Goal: Task Accomplishment & Management: Manage account settings

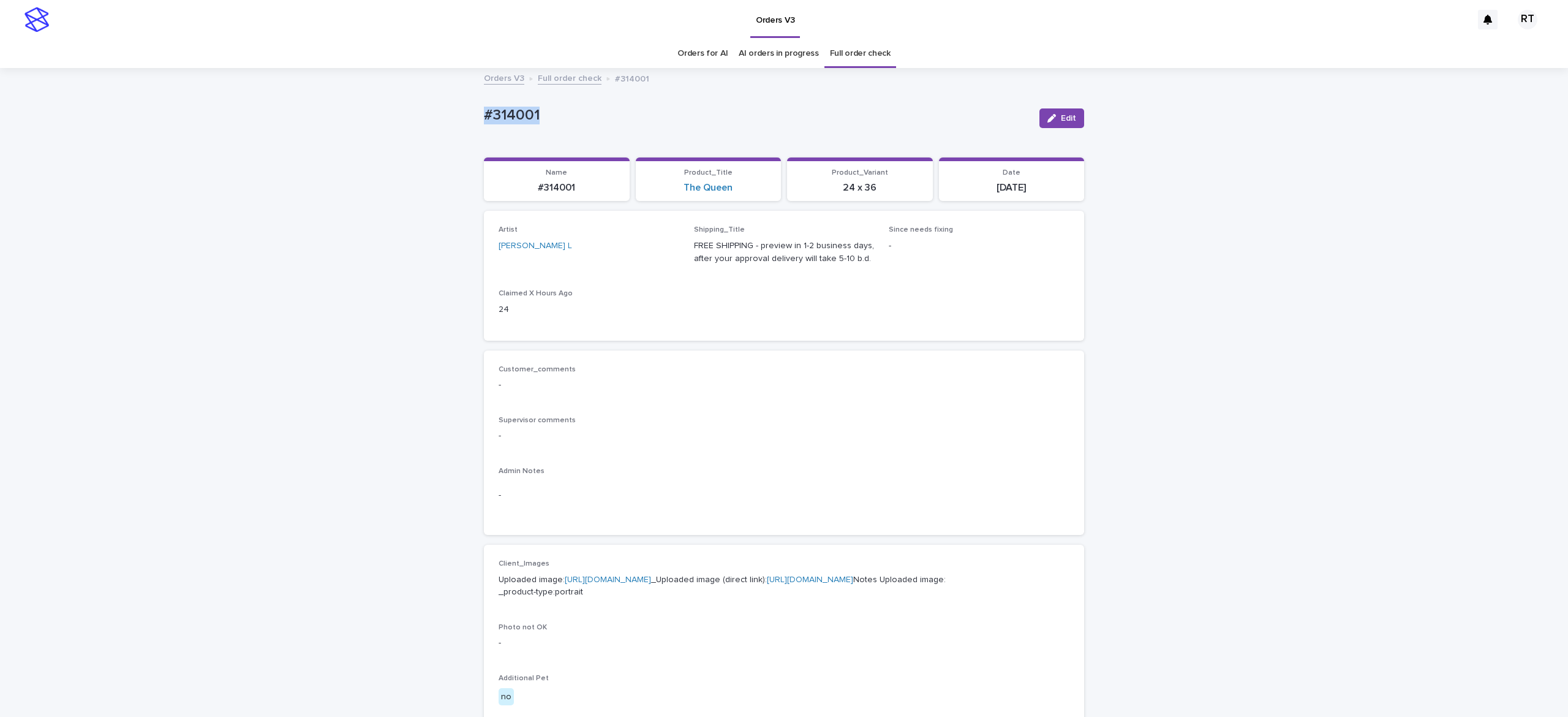
drag, startPoint x: 562, startPoint y: 98, endPoint x: 660, endPoint y: 112, distance: 99.0
click at [618, 104] on div "Loading... Saving… Loading... Saving… #314001 Edit #314001 Edit Sorry, there wa…" at bounding box center [784, 627] width 1568 height 1116
copy p "#314001"
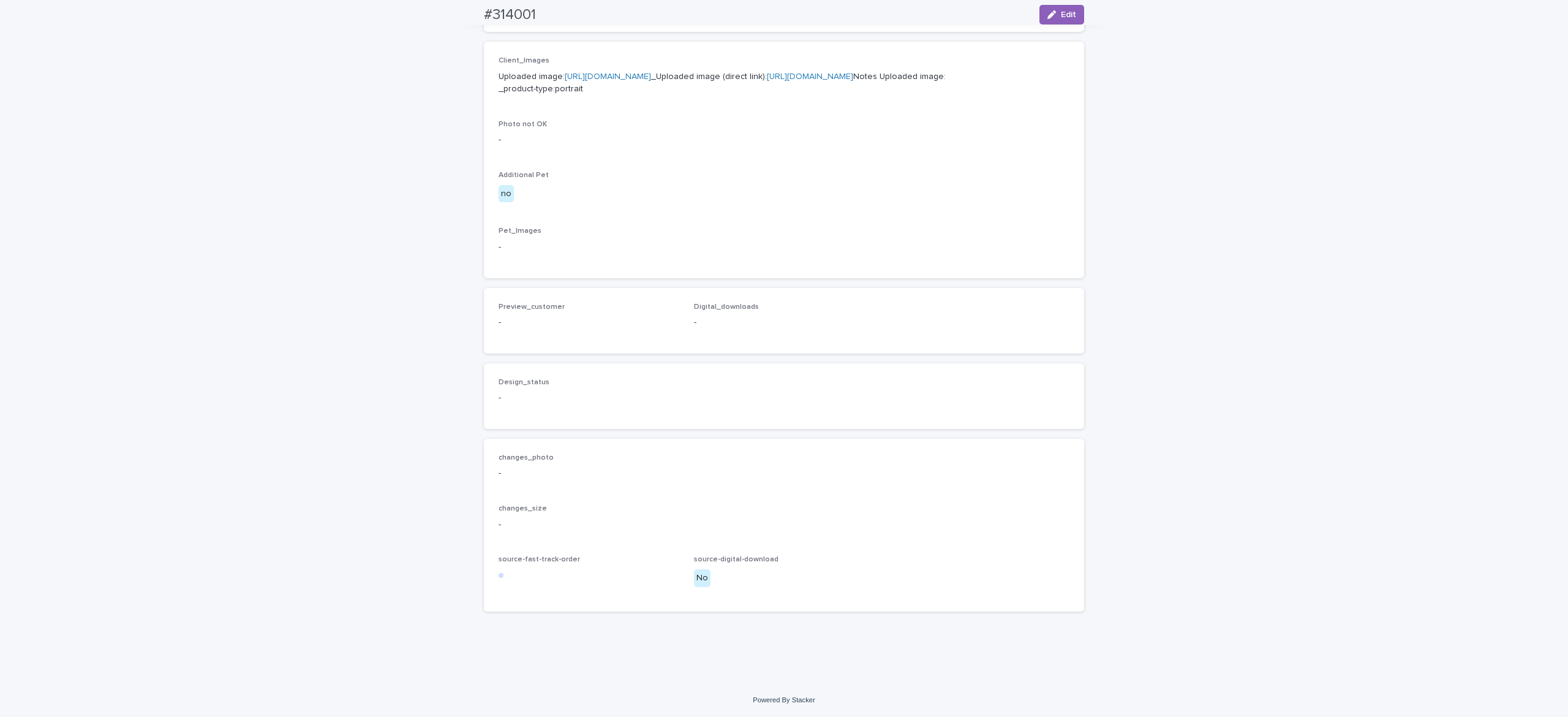
scroll to position [566, 0]
click at [1061, 10] on span "Edit" at bounding box center [1069, 14] width 15 height 8
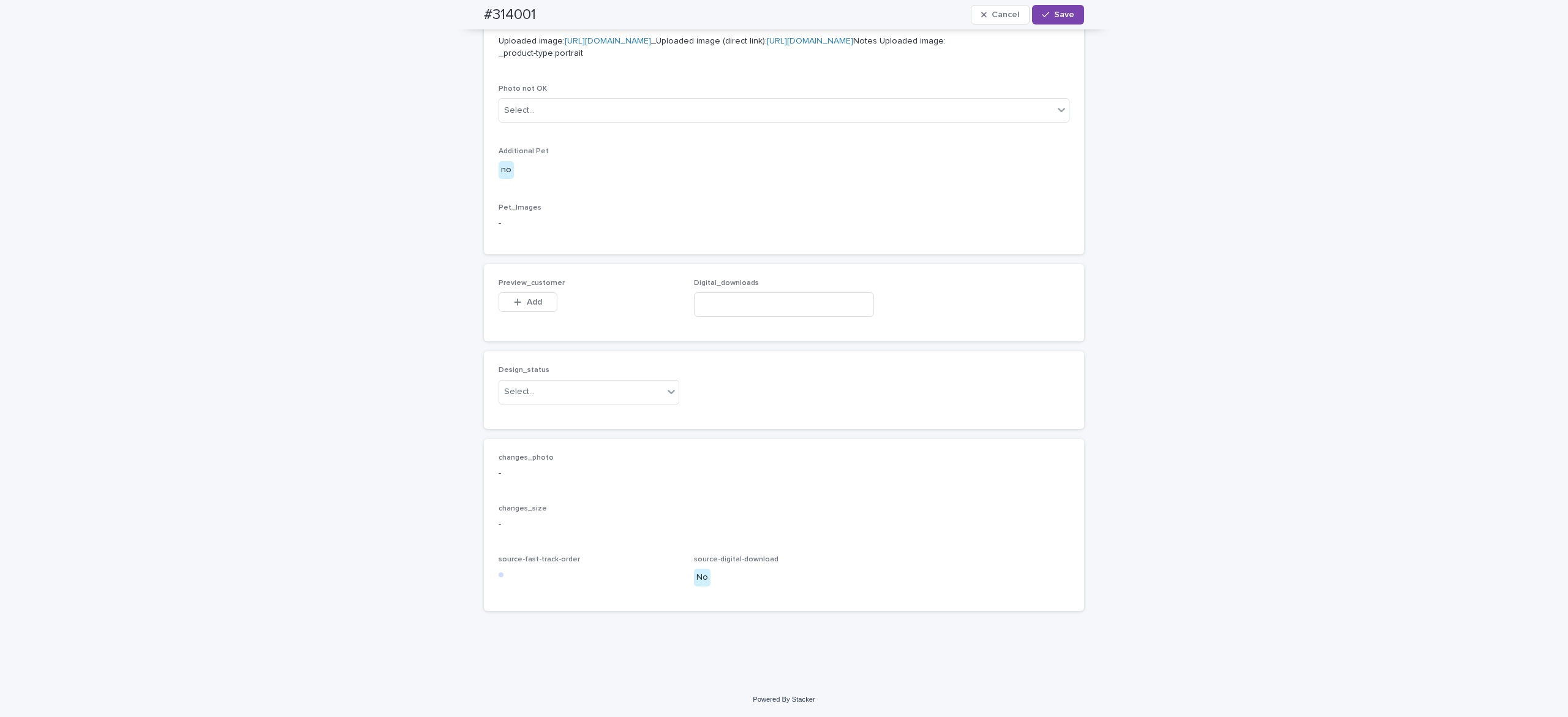
scroll to position [584, 0]
drag, startPoint x: 521, startPoint y: 318, endPoint x: 538, endPoint y: 329, distance: 20.2
click at [527, 306] on span "Add" at bounding box center [534, 302] width 15 height 8
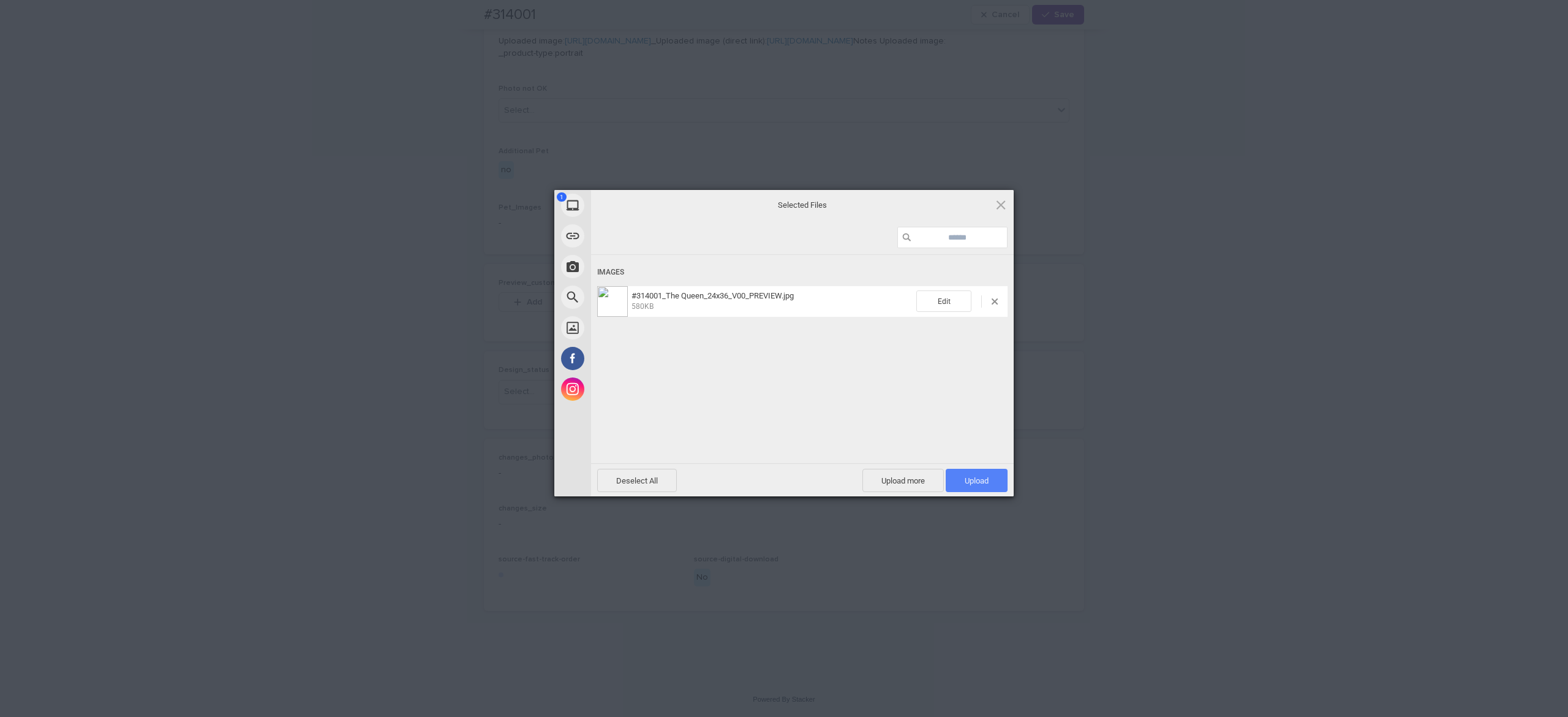
click at [990, 481] on span "Upload 1" at bounding box center [976, 480] width 62 height 23
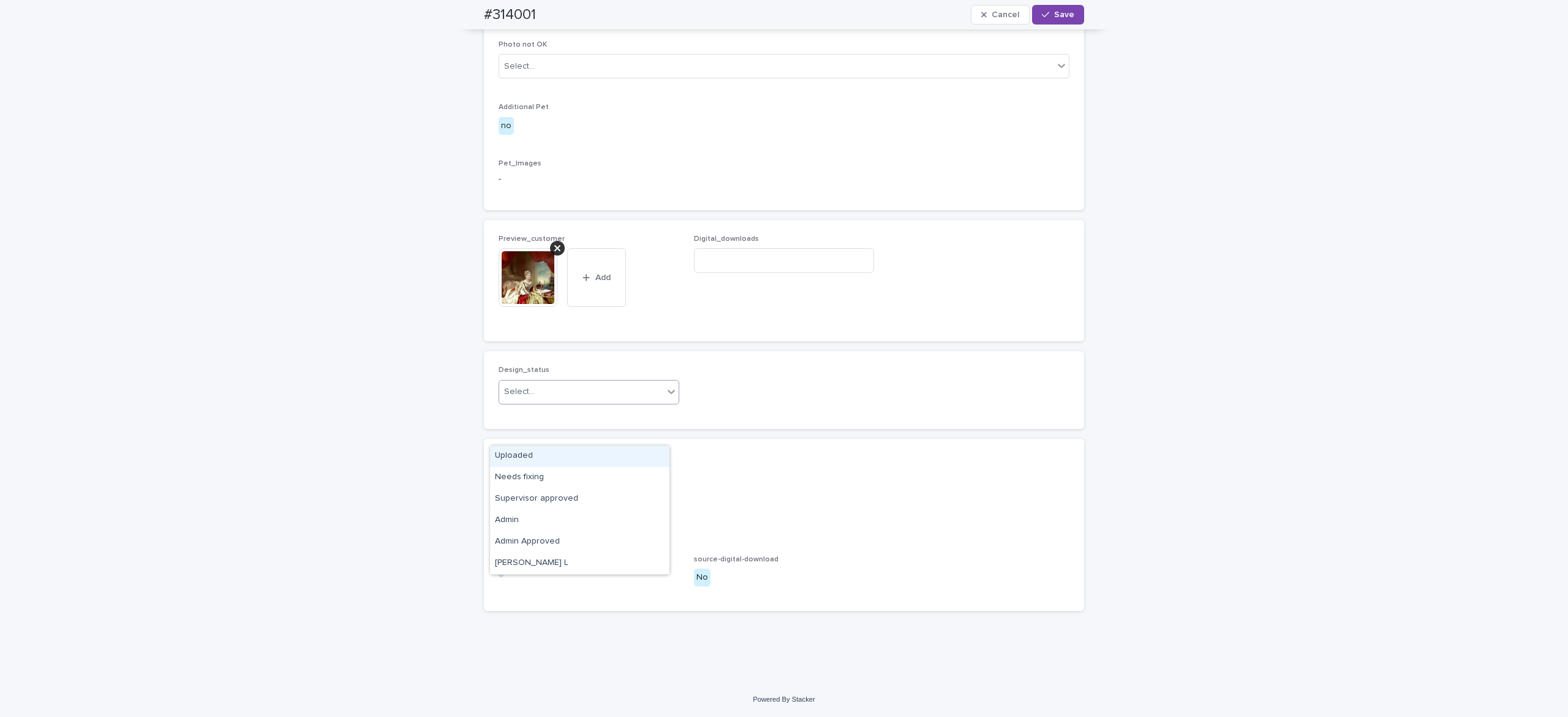
click at [602, 402] on div "Select..." at bounding box center [581, 391] width 164 height 20
drag, startPoint x: 613, startPoint y: 457, endPoint x: 632, endPoint y: 452, distance: 19.6
click at [613, 456] on div "Uploaded" at bounding box center [580, 456] width 180 height 21
drag, startPoint x: 1055, startPoint y: 14, endPoint x: 1060, endPoint y: 23, distance: 10.3
click at [1055, 14] on span "Save" at bounding box center [1064, 14] width 20 height 8
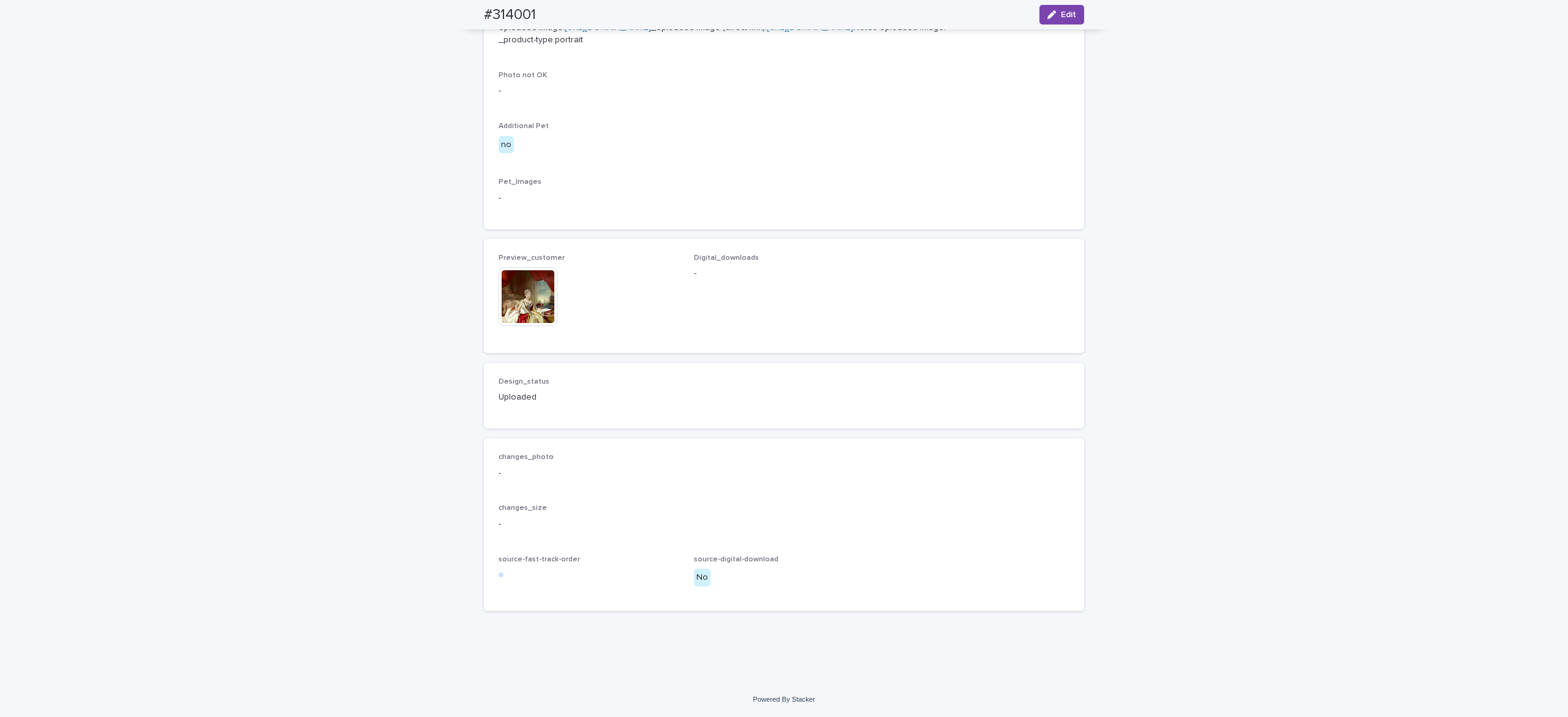
scroll to position [591, 0]
click at [518, 326] on img at bounding box center [527, 296] width 59 height 59
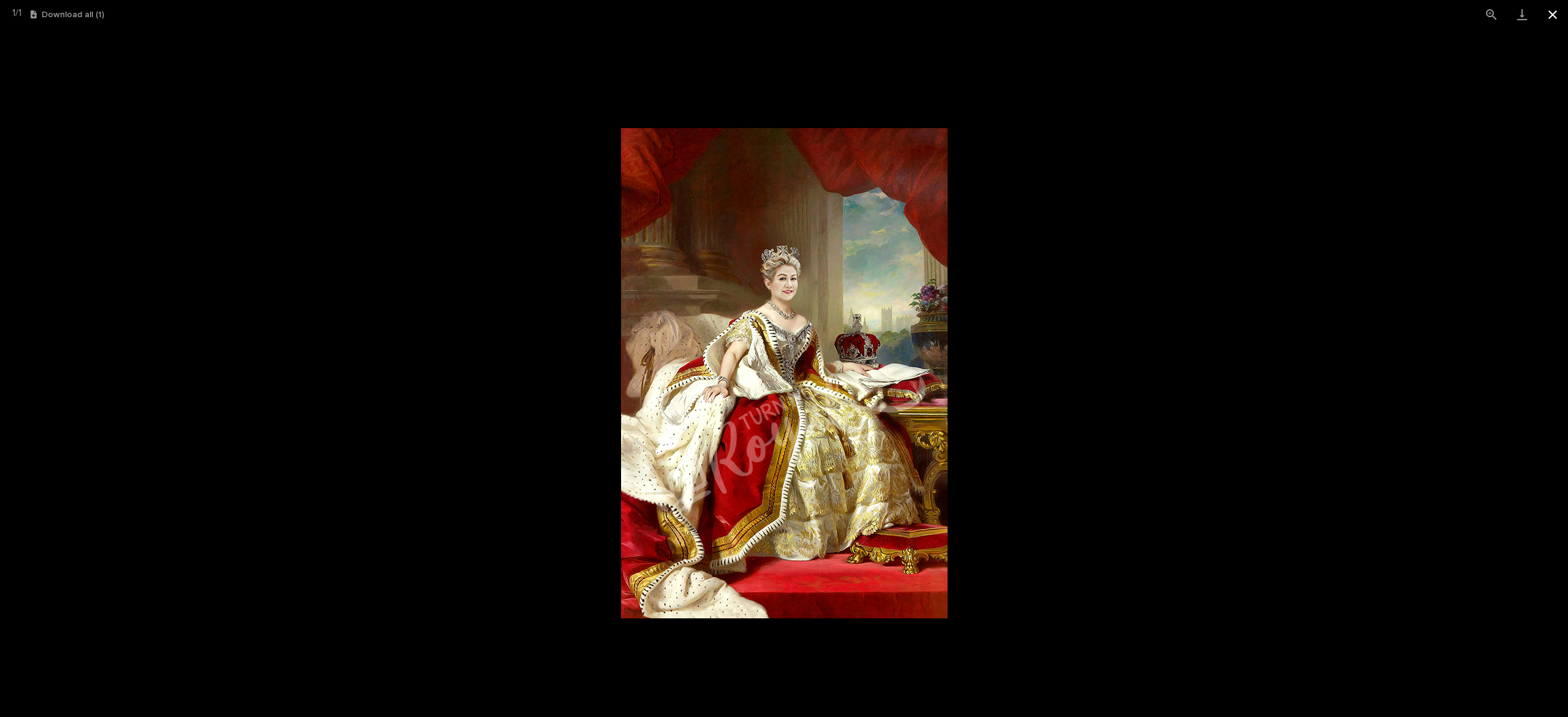
drag, startPoint x: 1555, startPoint y: 19, endPoint x: 1562, endPoint y: 19, distance: 7.0
click at [1556, 19] on button "Close gallery" at bounding box center [1553, 14] width 30 height 29
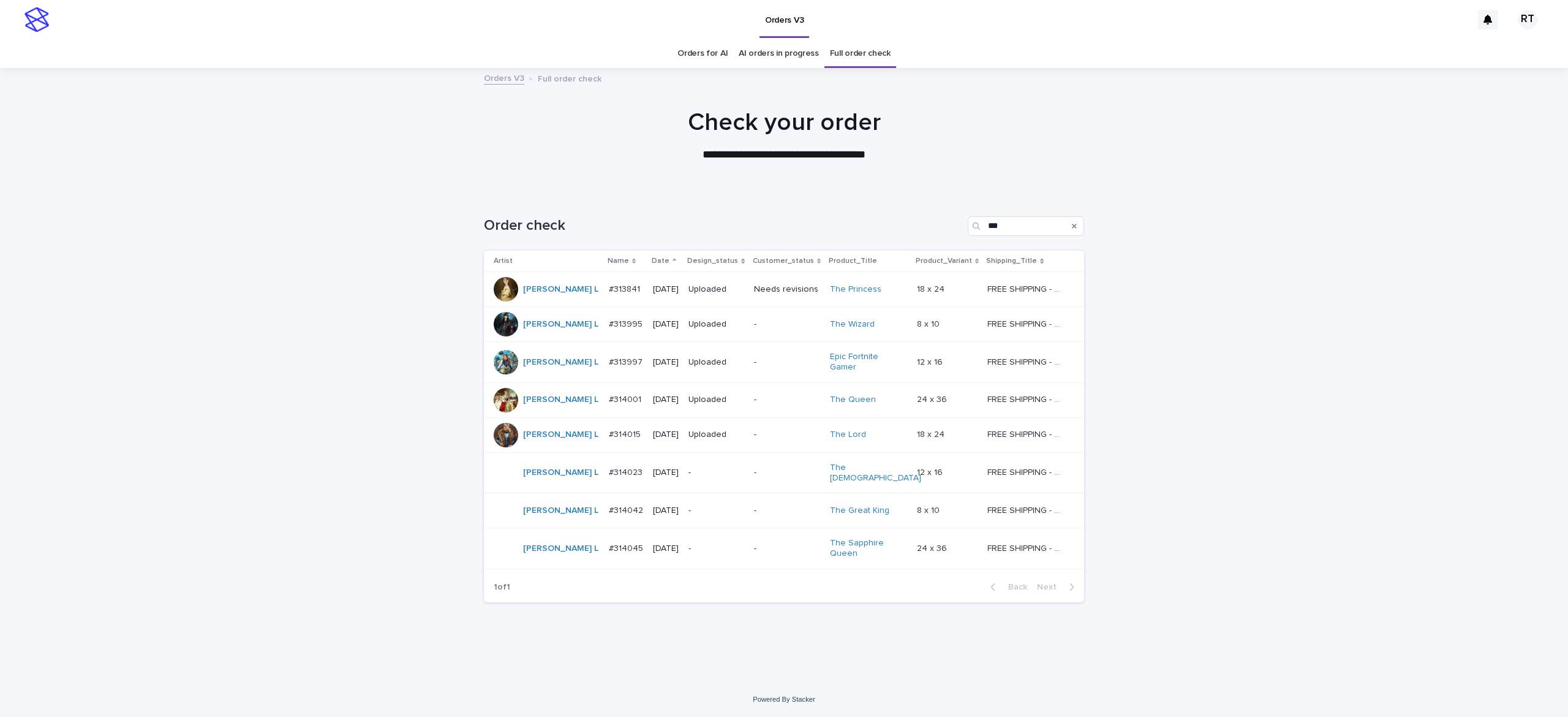
click at [693, 470] on div "-" at bounding box center [716, 472] width 56 height 20
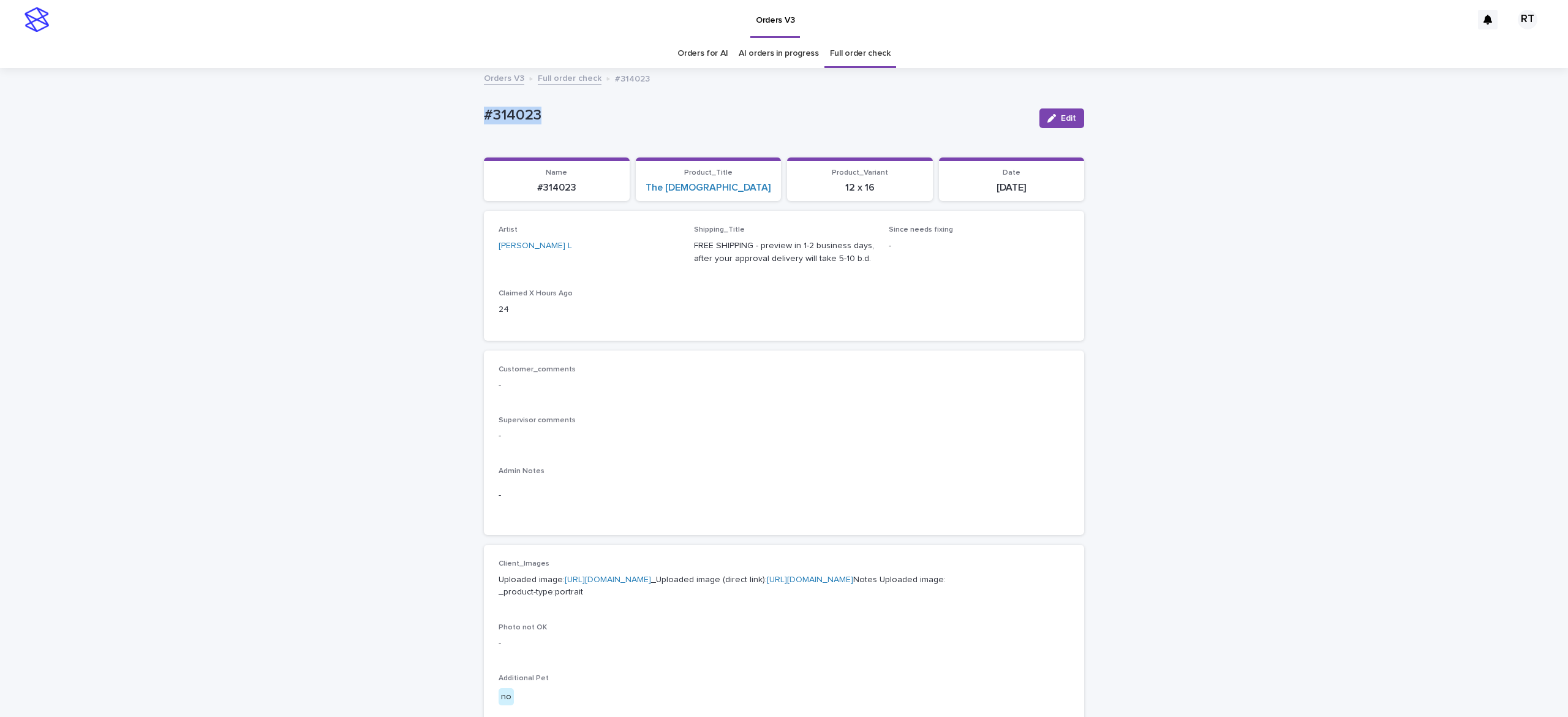
drag, startPoint x: 457, startPoint y: 110, endPoint x: 625, endPoint y: 114, distance: 168.0
click at [618, 112] on div "Loading... Saving… Loading... Saving… #314023 Edit #314023 Edit Sorry, there wa…" at bounding box center [784, 627] width 1568 height 1116
copy p "#314023"
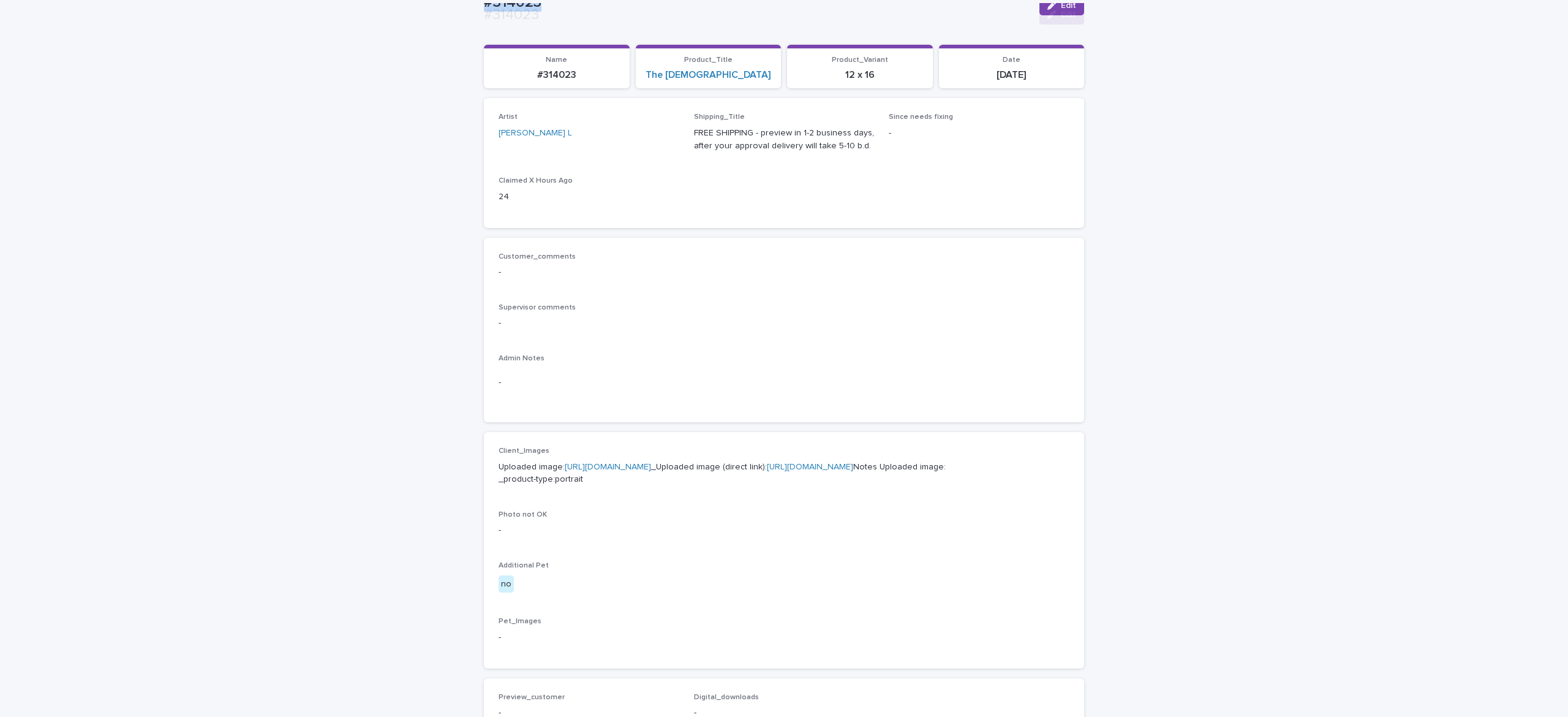
scroll to position [566, 0]
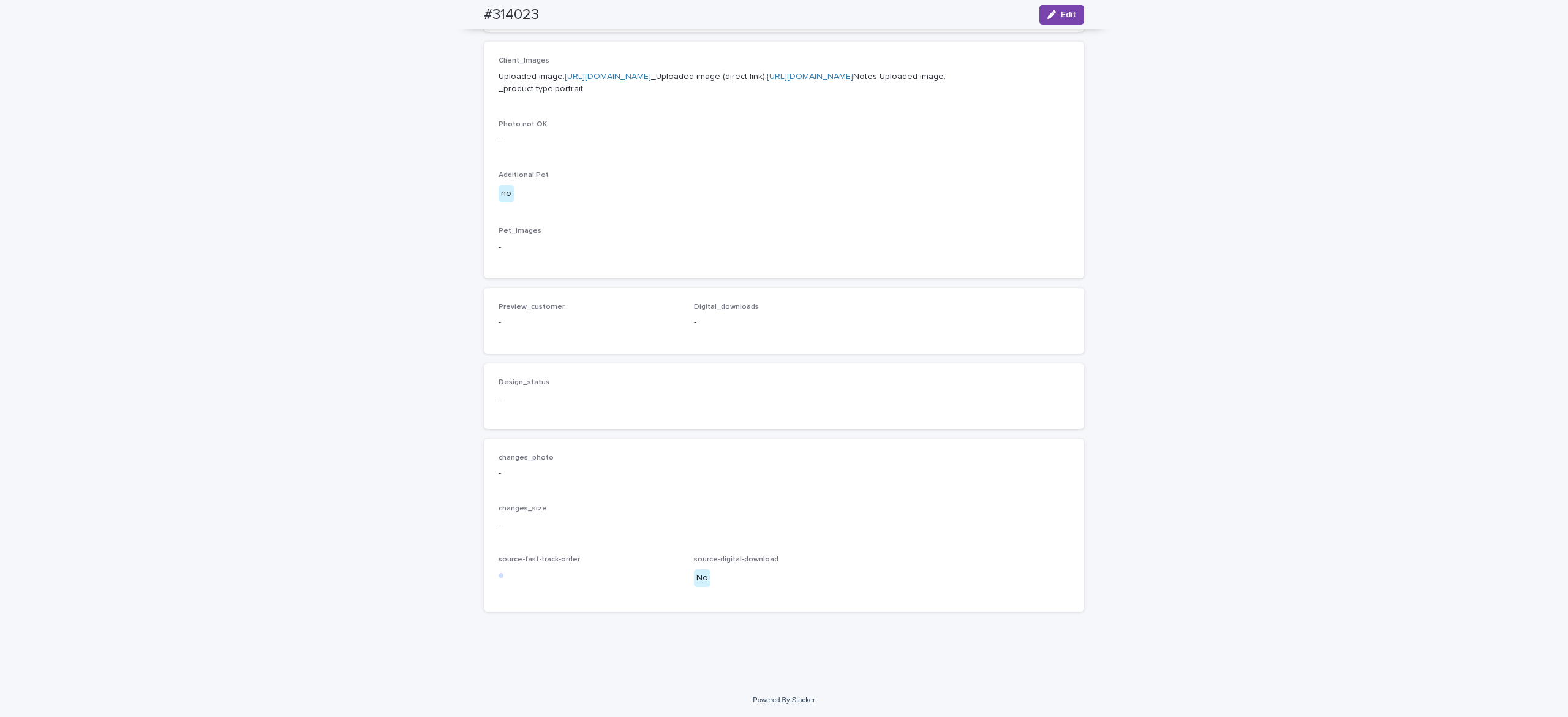
click at [1061, 17] on span "Edit" at bounding box center [1069, 14] width 15 height 8
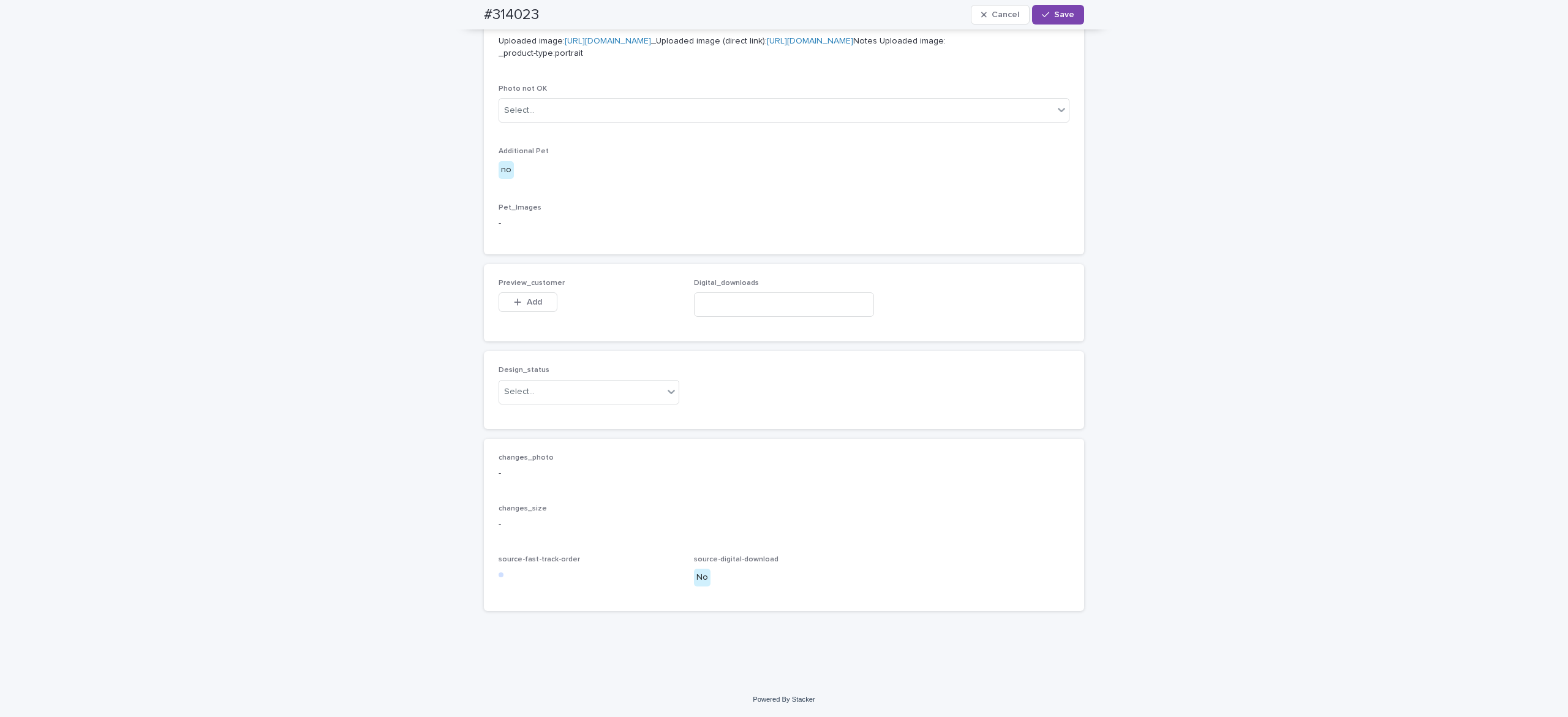
scroll to position [584, 0]
click at [514, 306] on div "button" at bounding box center [520, 302] width 12 height 8
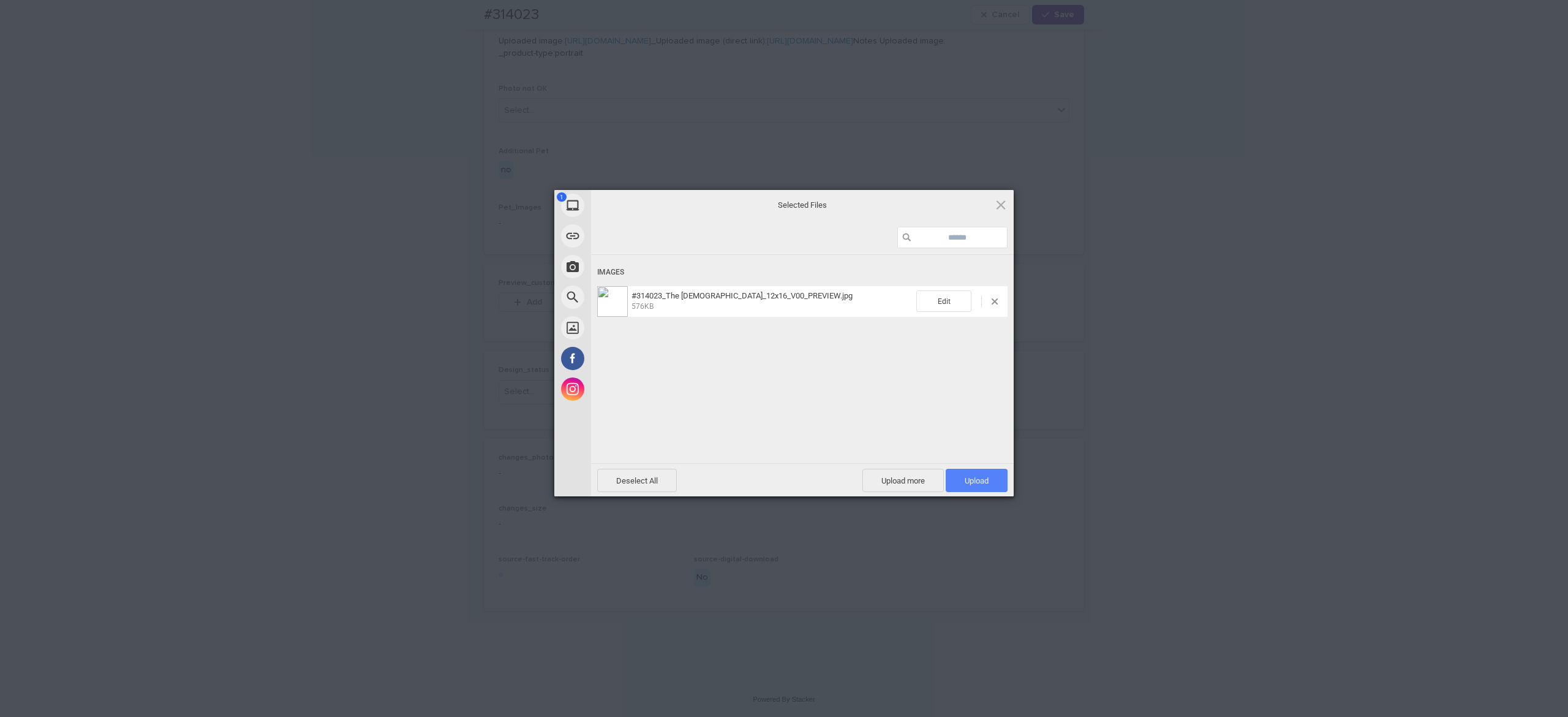
click at [979, 480] on span "Upload 1" at bounding box center [976, 480] width 24 height 9
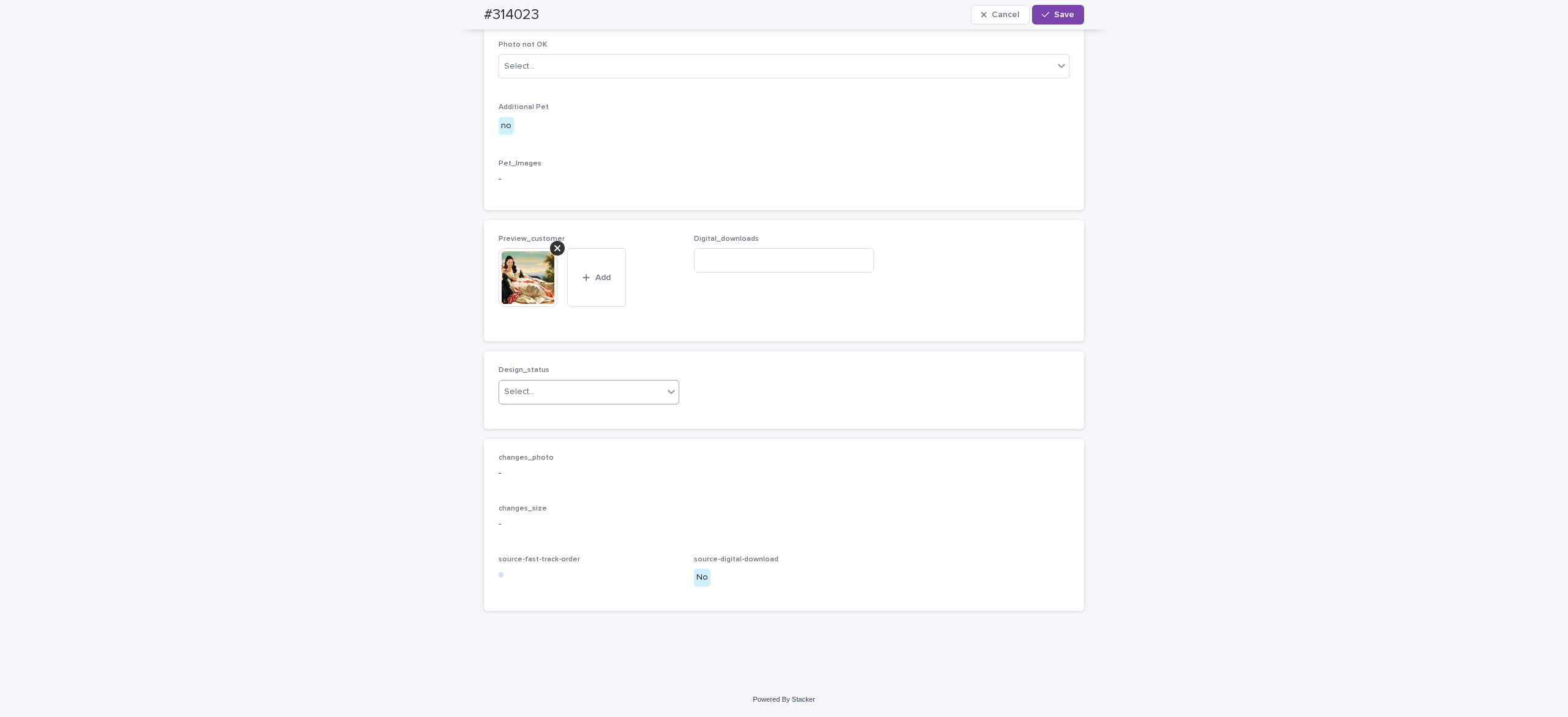
click at [584, 402] on div "Select..." at bounding box center [581, 391] width 164 height 20
click at [586, 457] on div "Uploaded" at bounding box center [580, 456] width 180 height 21
drag, startPoint x: 1046, startPoint y: 16, endPoint x: 1072, endPoint y: 45, distance: 38.9
click at [1054, 16] on span "Save" at bounding box center [1064, 14] width 20 height 8
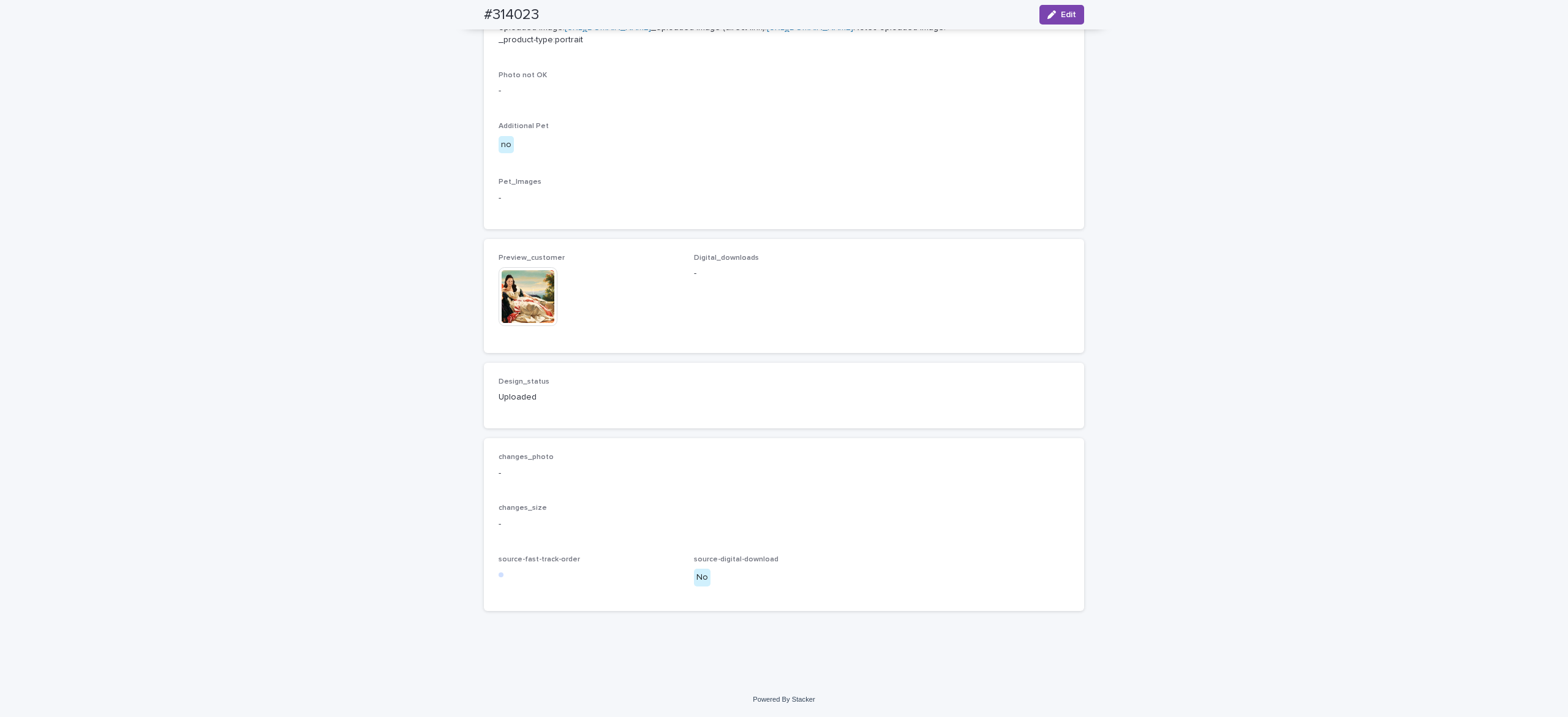
click at [511, 322] on img at bounding box center [527, 296] width 59 height 59
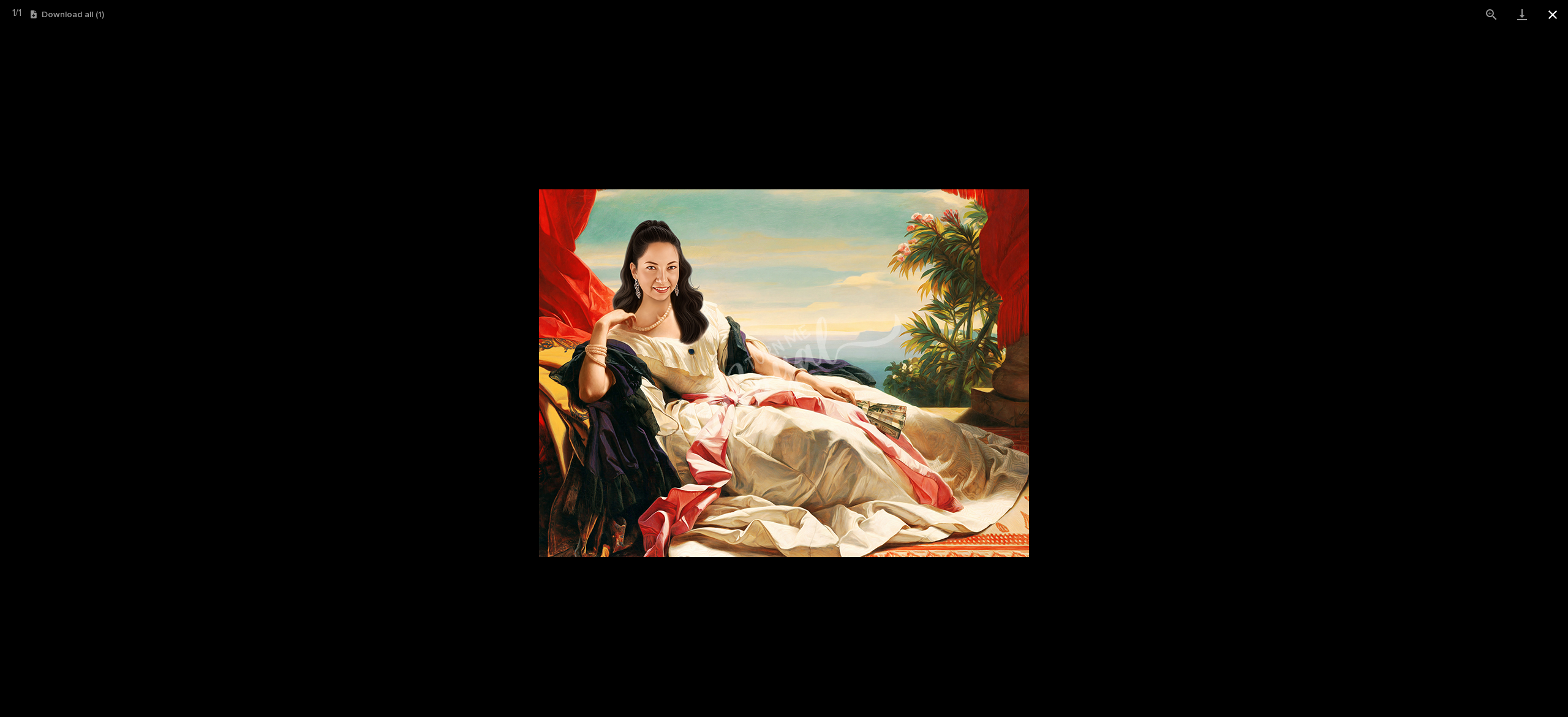
drag, startPoint x: 1554, startPoint y: 21, endPoint x: 1560, endPoint y: 22, distance: 6.1
click at [1554, 22] on button "Close gallery" at bounding box center [1553, 14] width 30 height 29
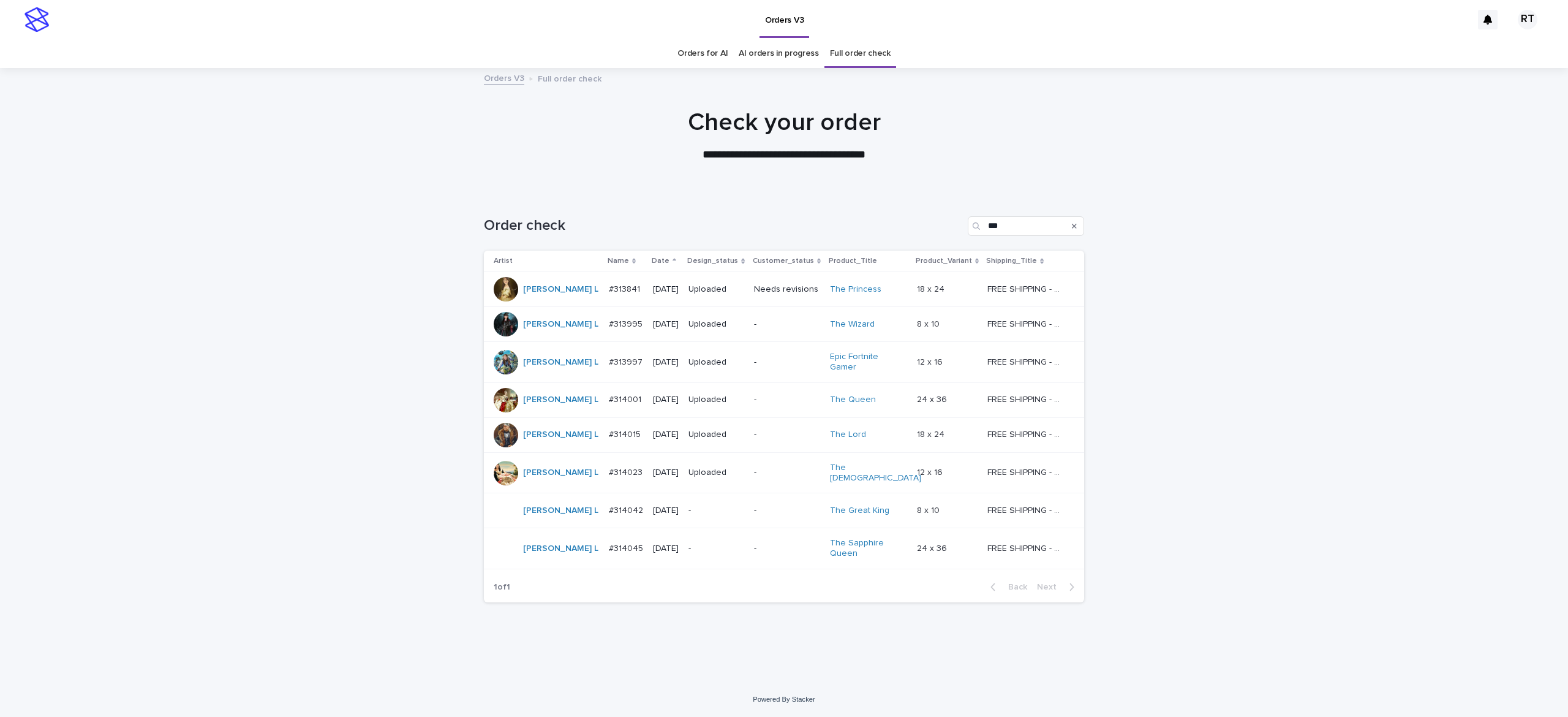
click at [701, 507] on div "-" at bounding box center [716, 510] width 56 height 20
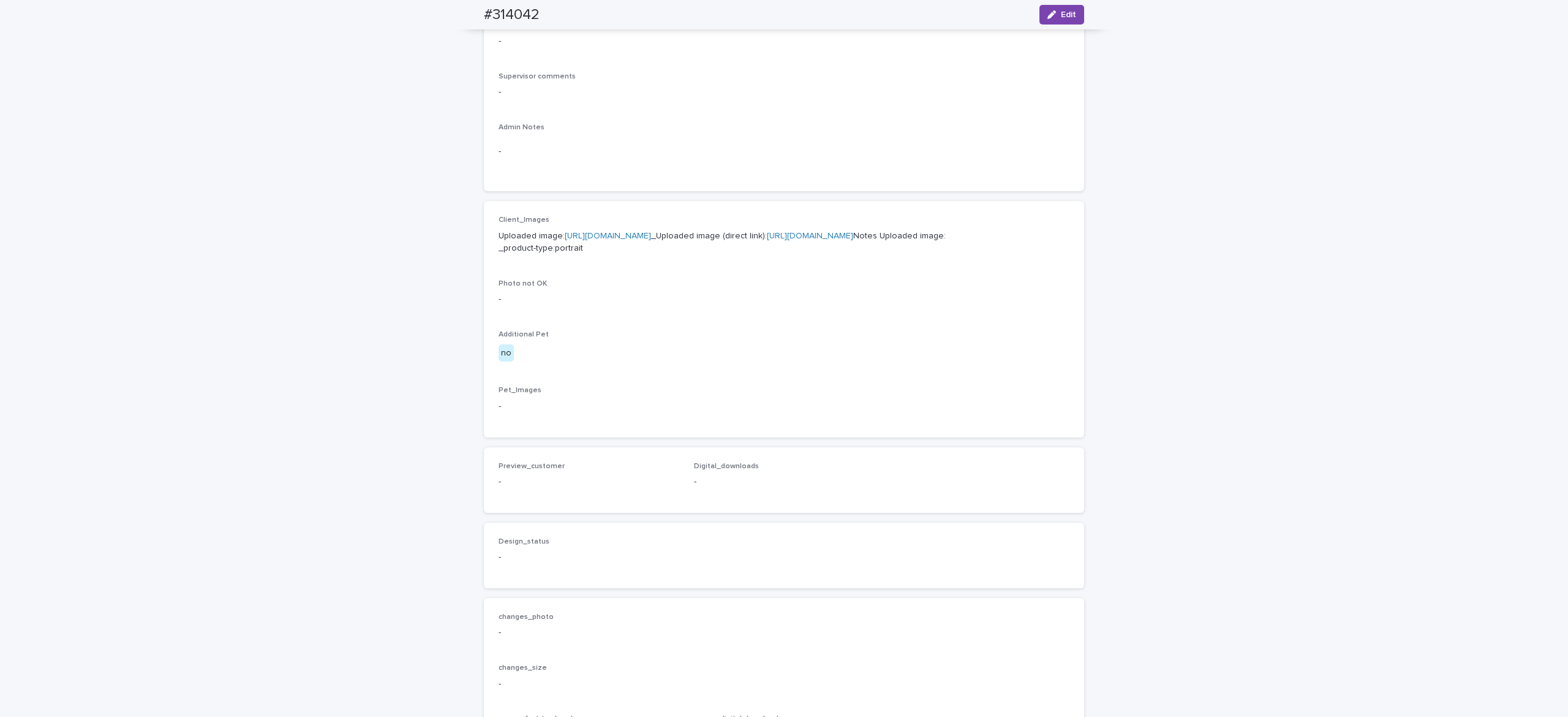
scroll to position [344, 0]
click at [593, 240] on link "[URL][DOMAIN_NAME]" at bounding box center [607, 236] width 86 height 8
drag, startPoint x: 480, startPoint y: 10, endPoint x: 658, endPoint y: 4, distance: 178.1
click at [618, 7] on div "#314042 Edit" at bounding box center [784, 14] width 659 height 30
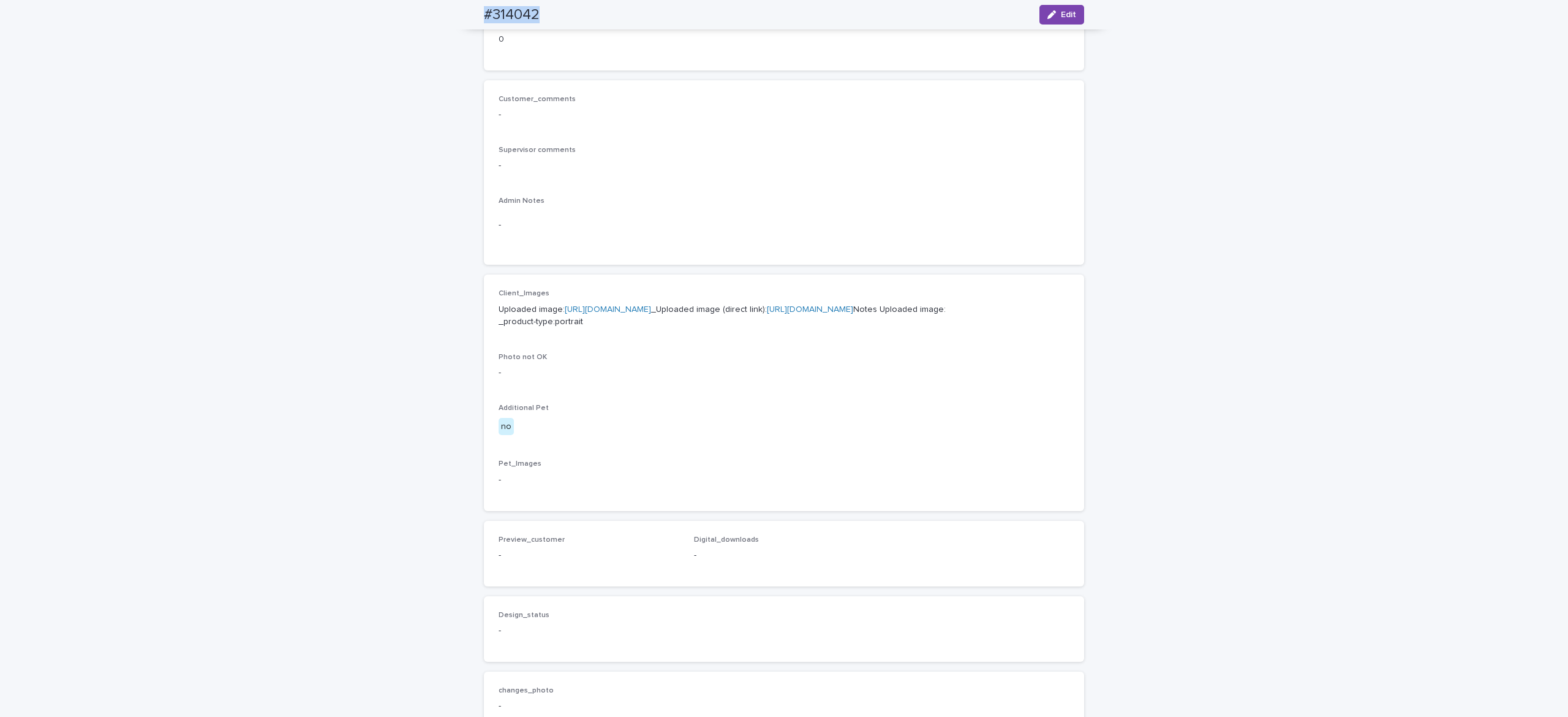
scroll to position [0, 0]
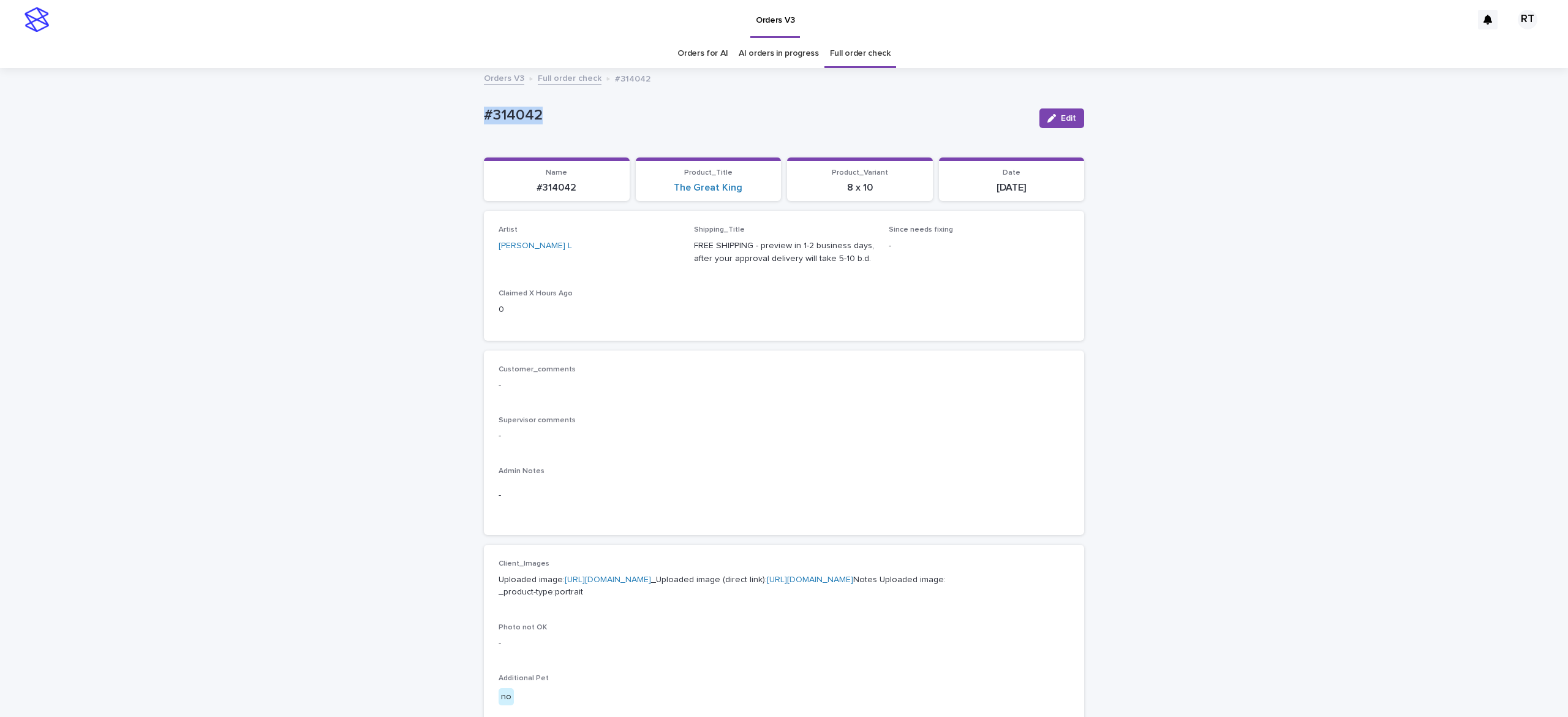
drag, startPoint x: 474, startPoint y: 107, endPoint x: 616, endPoint y: 112, distance: 142.1
click at [616, 112] on div "Loading... Saving… Loading... Saving… #314042 Edit #314042 Edit Sorry, there wa…" at bounding box center [784, 627] width 1568 height 1116
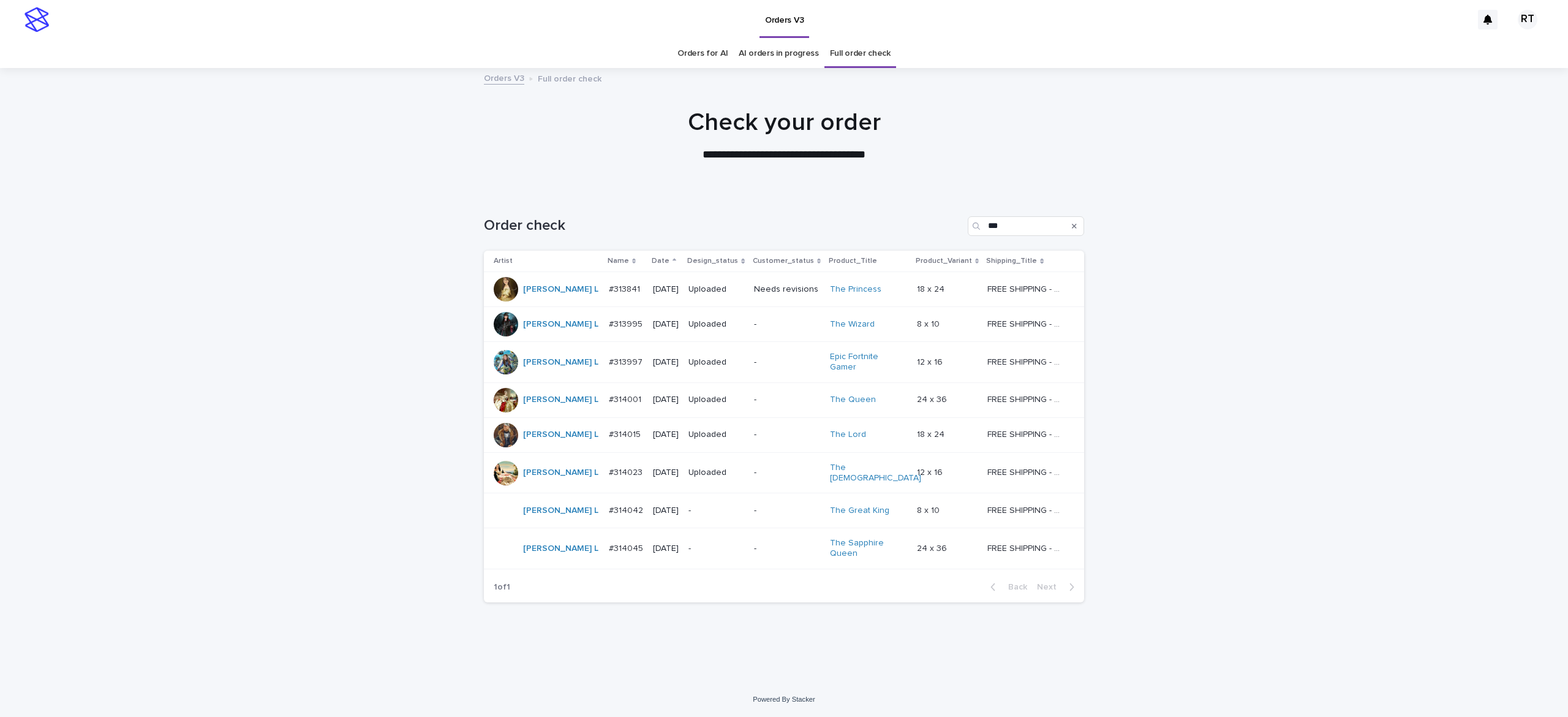
click at [699, 546] on div "-" at bounding box center [716, 548] width 56 height 20
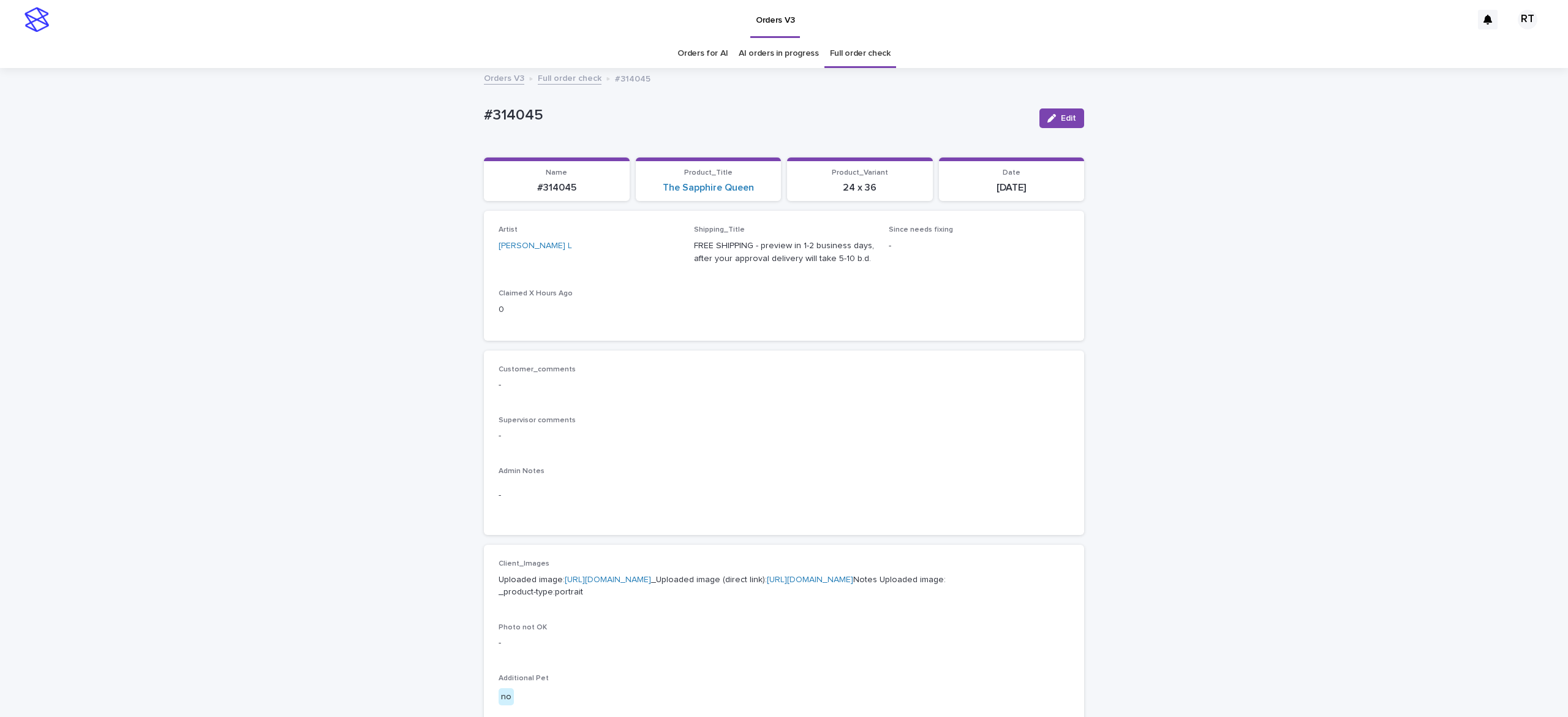
click at [632, 584] on link "[URL][DOMAIN_NAME]" at bounding box center [607, 579] width 86 height 8
drag, startPoint x: 525, startPoint y: 98, endPoint x: 701, endPoint y: 109, distance: 176.3
click at [668, 107] on div "Loading... Saving… Loading... Saving… #314045 Edit #314045 Edit Sorry, there wa…" at bounding box center [784, 627] width 1568 height 1116
copy p "#314045"
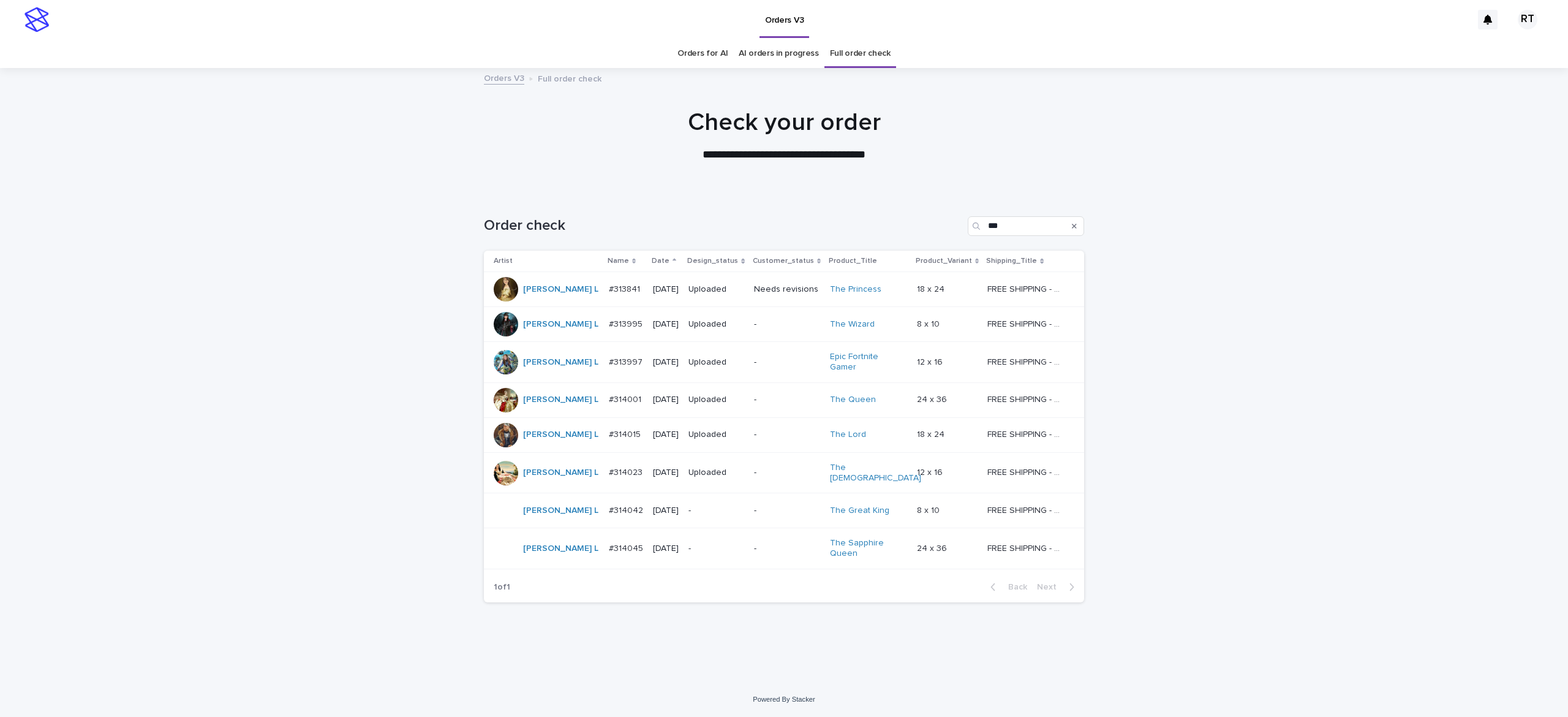
click at [696, 508] on div "-" at bounding box center [716, 510] width 56 height 20
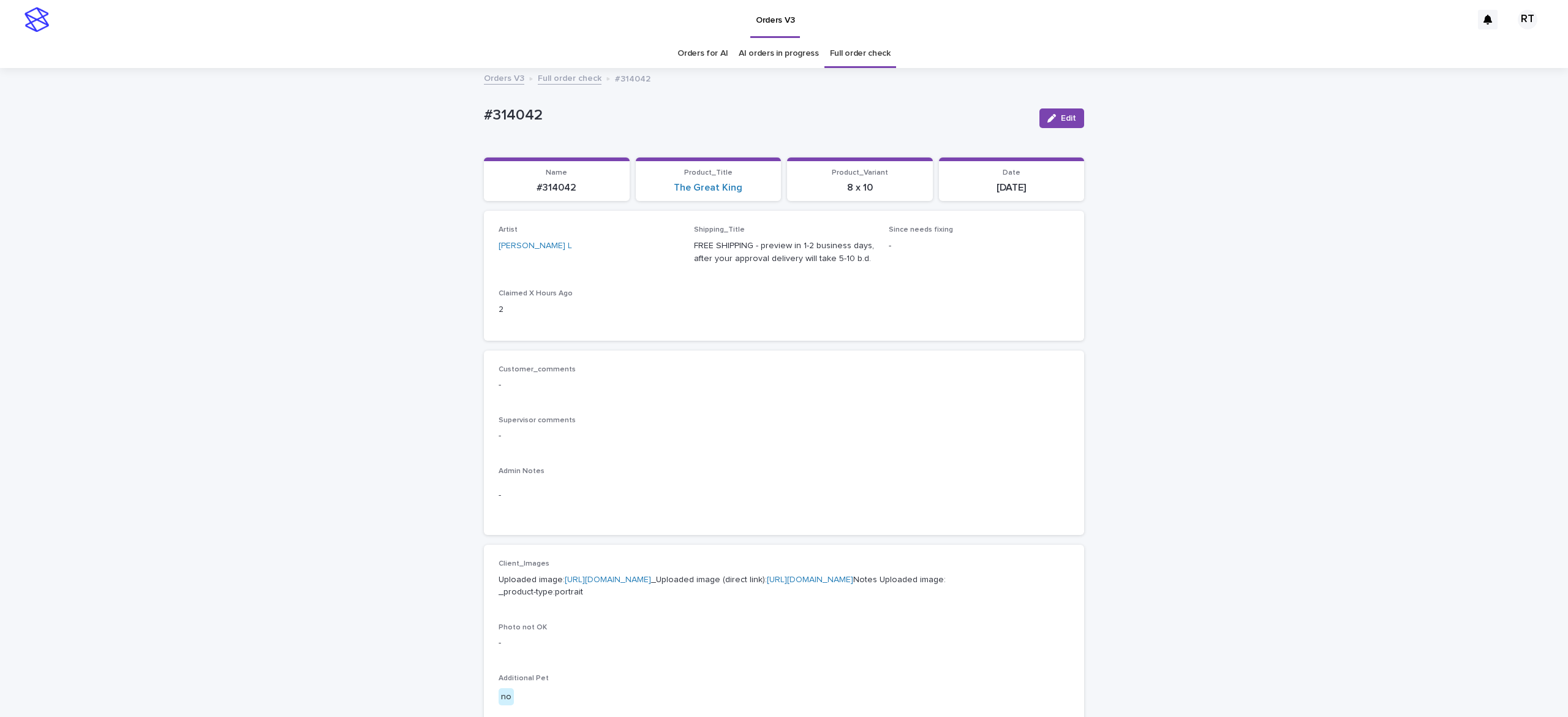
drag, startPoint x: 181, startPoint y: 114, endPoint x: 275, endPoint y: 116, distance: 94.0
click at [190, 114] on div "Loading... Saving… Loading... Saving… #314042 Edit #314042 Edit Sorry, there wa…" at bounding box center [784, 627] width 1568 height 1116
drag, startPoint x: 462, startPoint y: 96, endPoint x: 668, endPoint y: 90, distance: 206.1
click at [647, 102] on div "Loading... Saving… Loading... Saving… #314042 Edit #314042 Edit Sorry, there wa…" at bounding box center [784, 627] width 1568 height 1116
copy p "#314042"
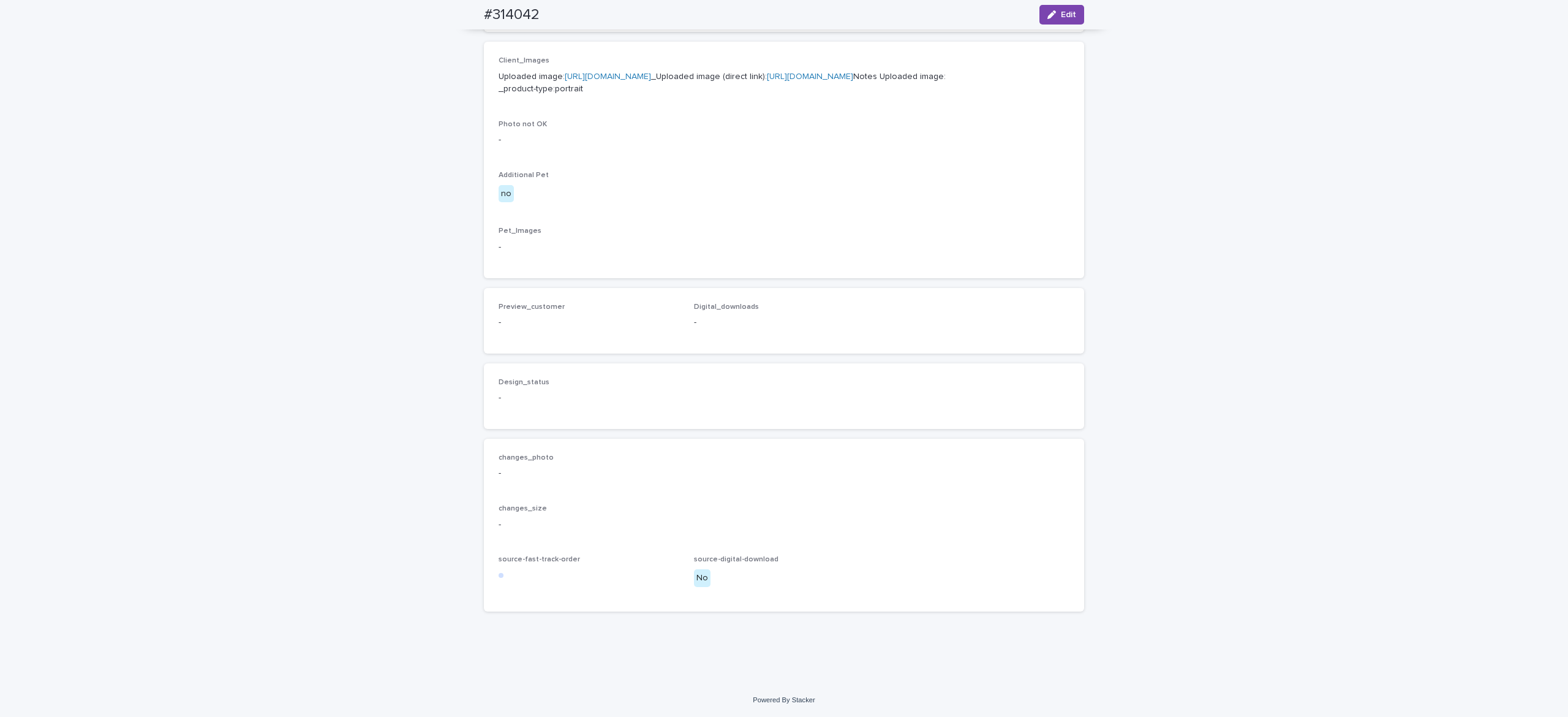
scroll to position [566, 0]
click at [1050, 12] on button "Edit" at bounding box center [1062, 14] width 45 height 19
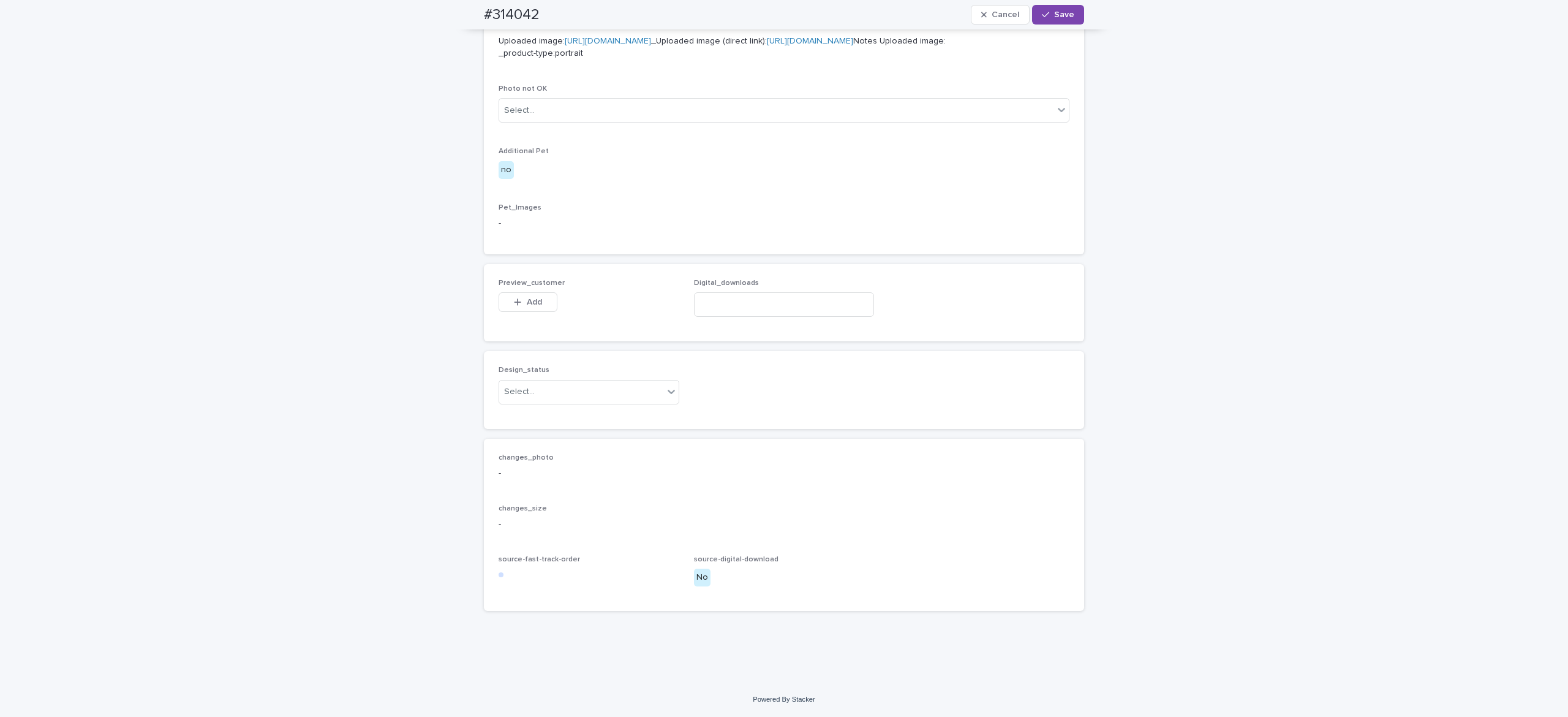
scroll to position [584, 0]
drag, startPoint x: 516, startPoint y: 319, endPoint x: 524, endPoint y: 324, distance: 9.4
click at [527, 306] on span "Add" at bounding box center [534, 302] width 15 height 8
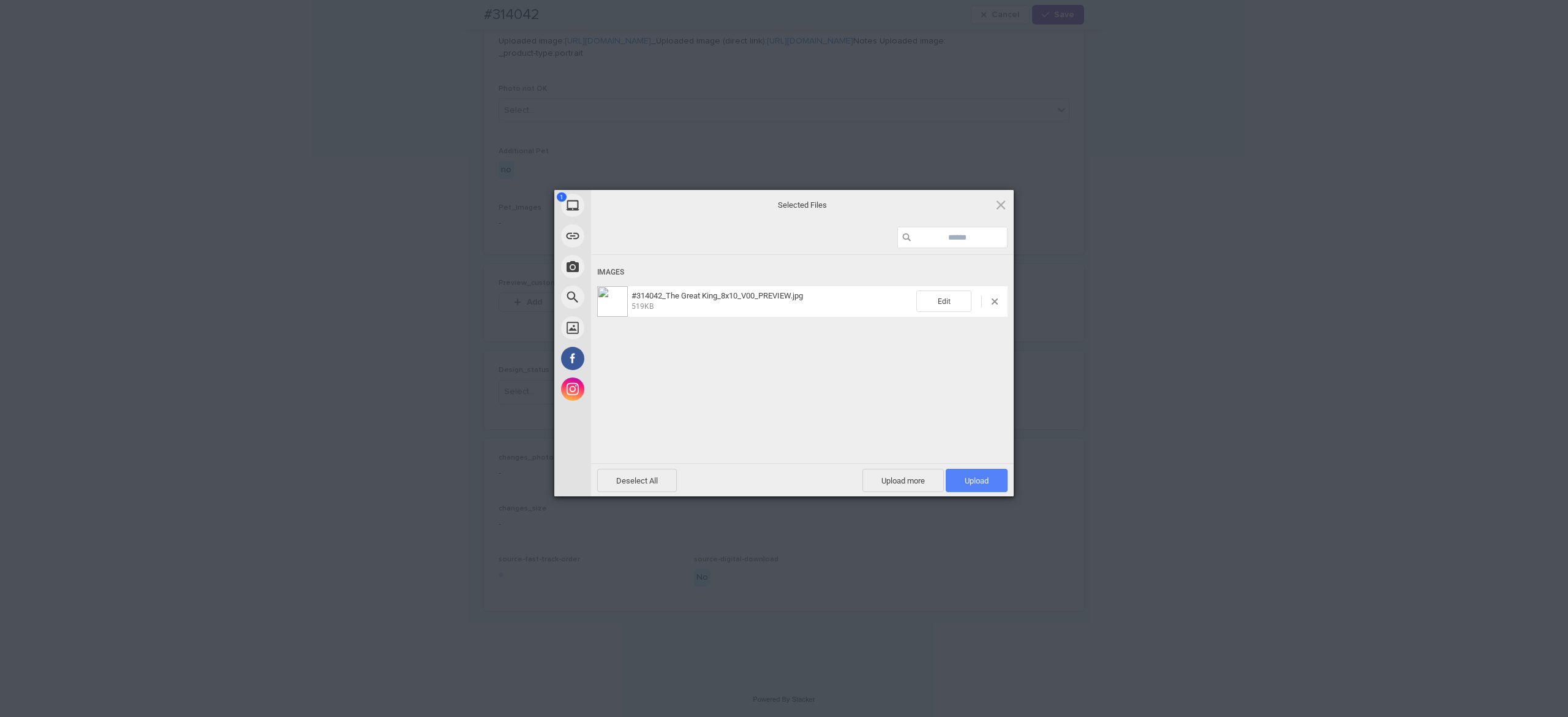
click at [972, 479] on span "Upload 1" at bounding box center [976, 480] width 24 height 9
drag, startPoint x: 872, startPoint y: 412, endPoint x: 881, endPoint y: 420, distance: 12.0
click at [873, 411] on div "Uploading #314042_The Great King_8x10_V00_PREVIEW.jpg 0.00B / 519KB" at bounding box center [802, 377] width 423 height 245
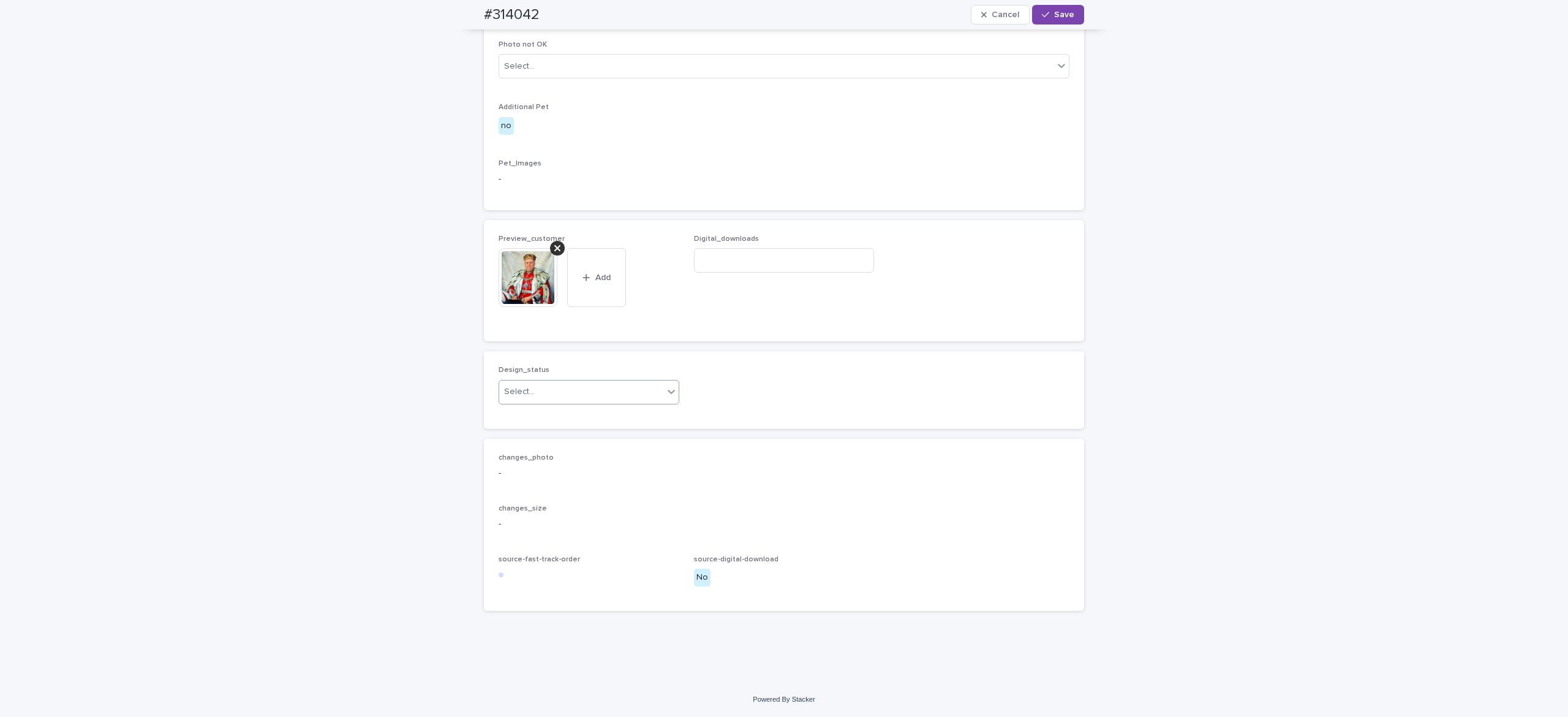
click at [594, 402] on div "Select..." at bounding box center [581, 391] width 164 height 20
click at [598, 453] on div "Uploaded" at bounding box center [580, 456] width 180 height 21
drag, startPoint x: 1052, startPoint y: 19, endPoint x: 1081, endPoint y: 29, distance: 30.7
click at [1052, 19] on button "Save" at bounding box center [1058, 14] width 52 height 19
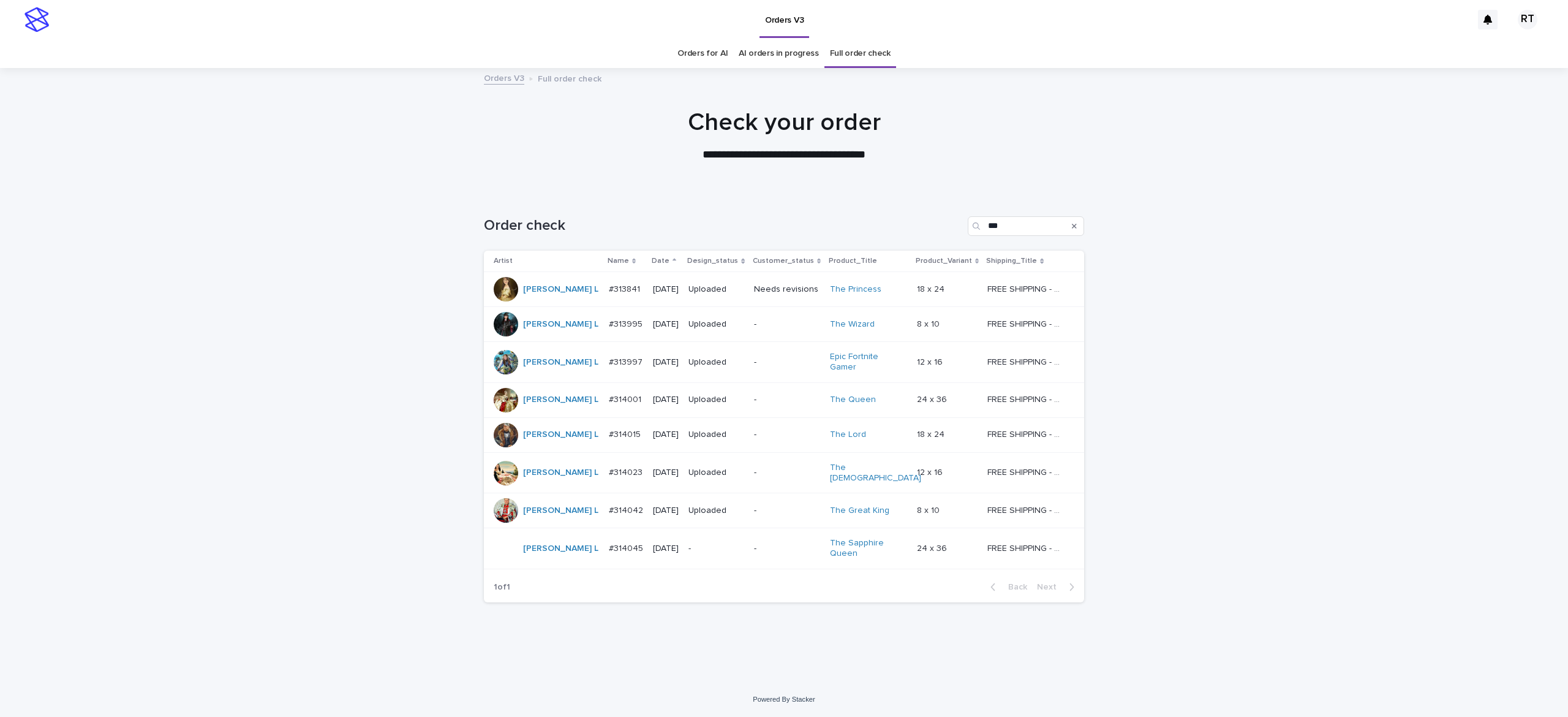
click at [689, 545] on div "-" at bounding box center [716, 548] width 56 height 20
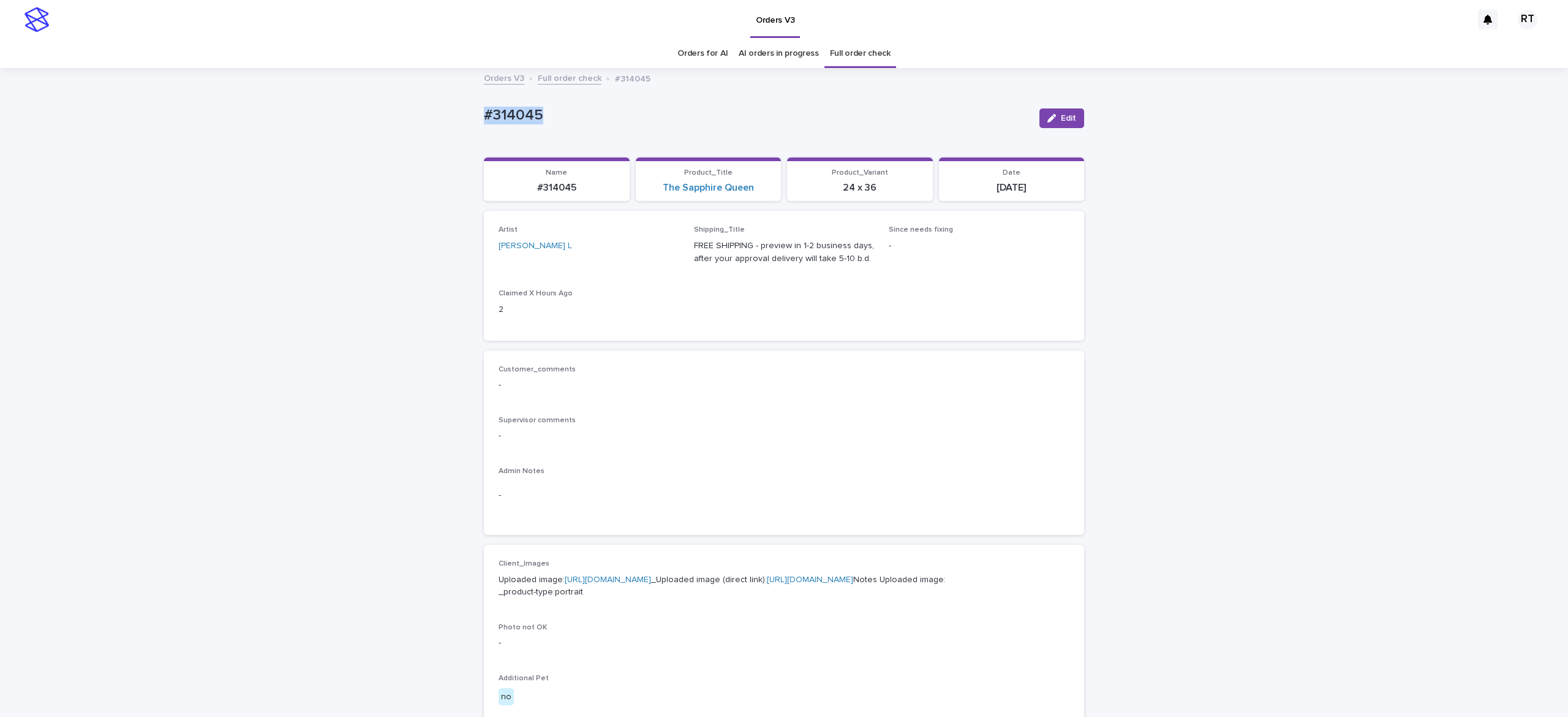
drag, startPoint x: 532, startPoint y: 107, endPoint x: 646, endPoint y: 113, distance: 114.2
click at [607, 107] on div "Loading... Saving… Loading... Saving… #314045 Edit #314045 Edit Sorry, there wa…" at bounding box center [784, 627] width 1568 height 1116
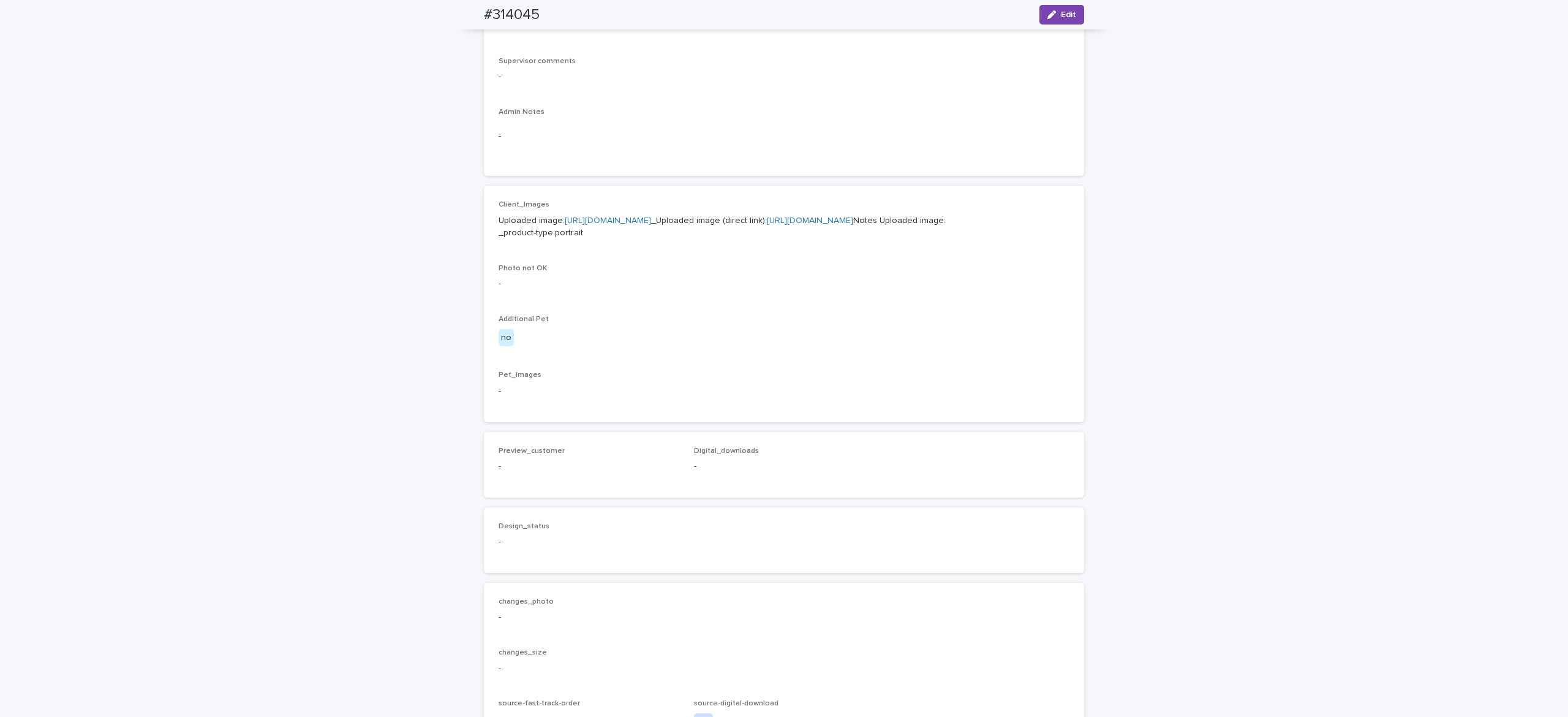
scroll to position [566, 0]
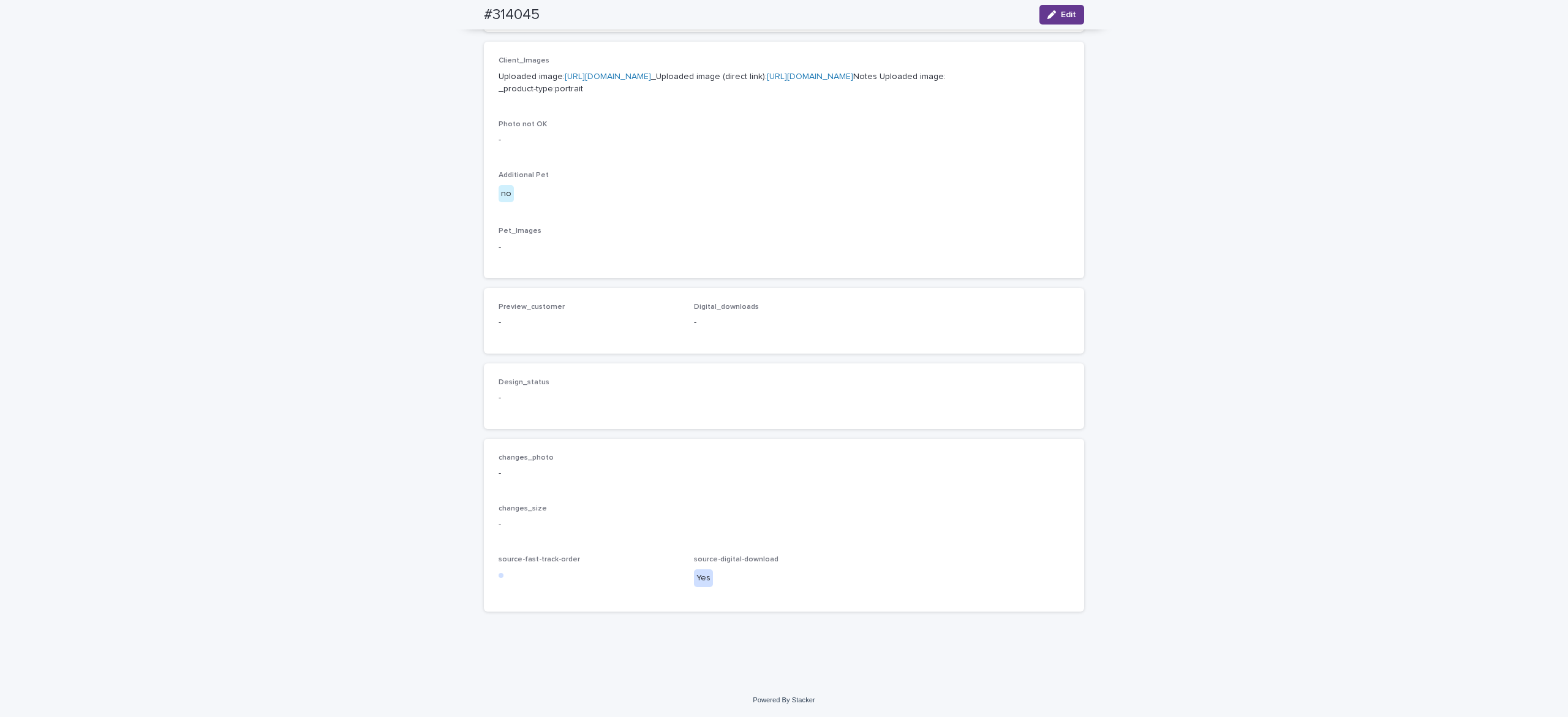
click at [1064, 19] on button "Edit" at bounding box center [1062, 14] width 45 height 19
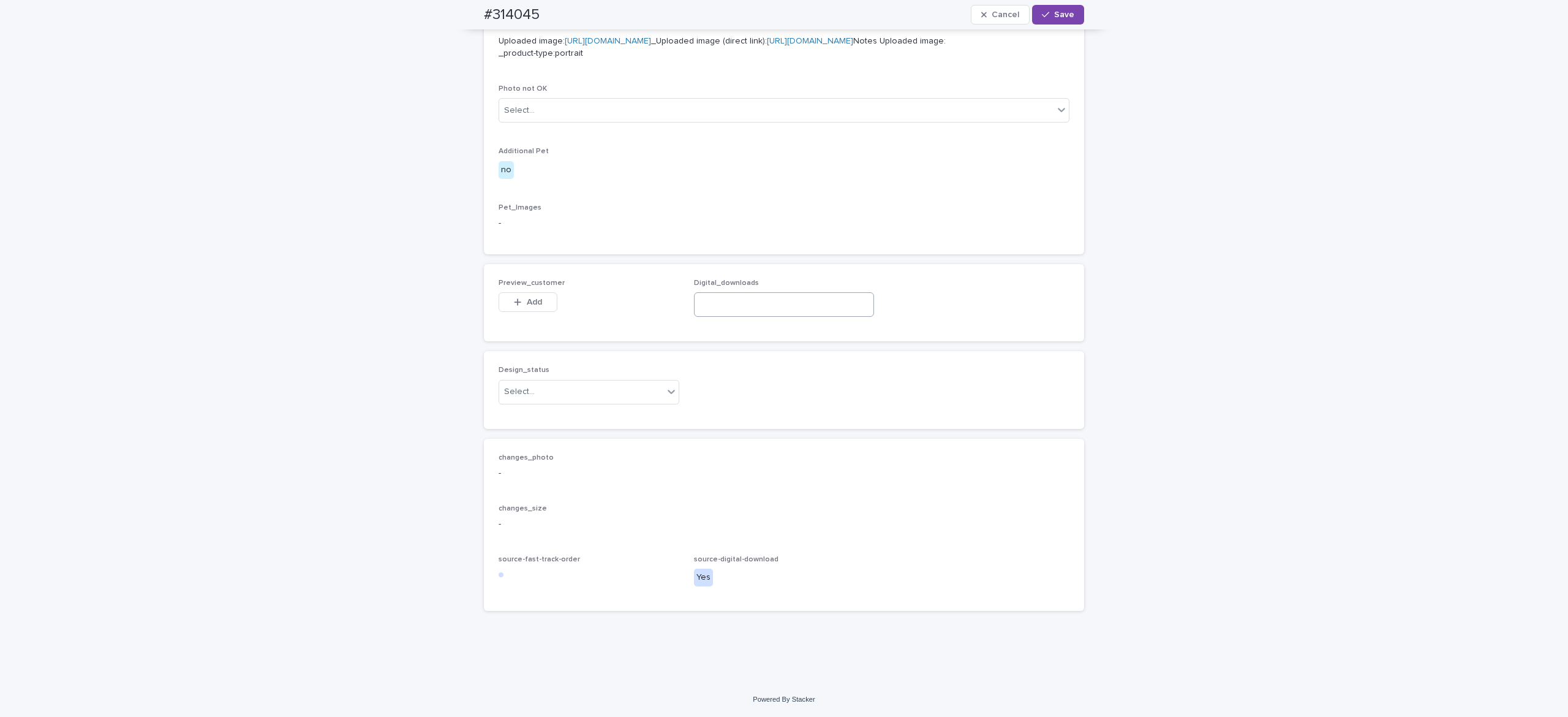
scroll to position [584, 0]
click at [751, 317] on input at bounding box center [784, 304] width 180 height 25
paste input "**********"
type input "**********"
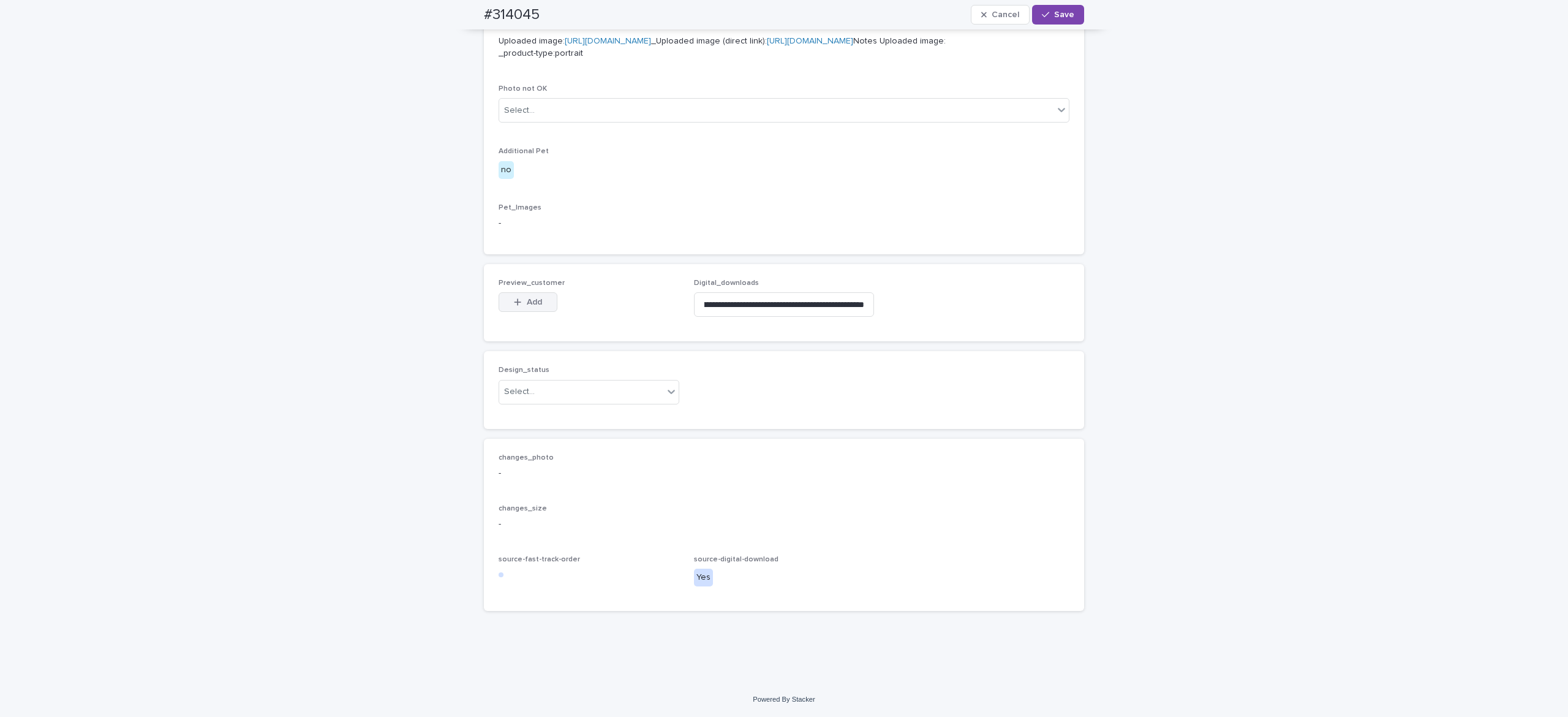
click at [517, 312] on button "Add" at bounding box center [527, 302] width 59 height 19
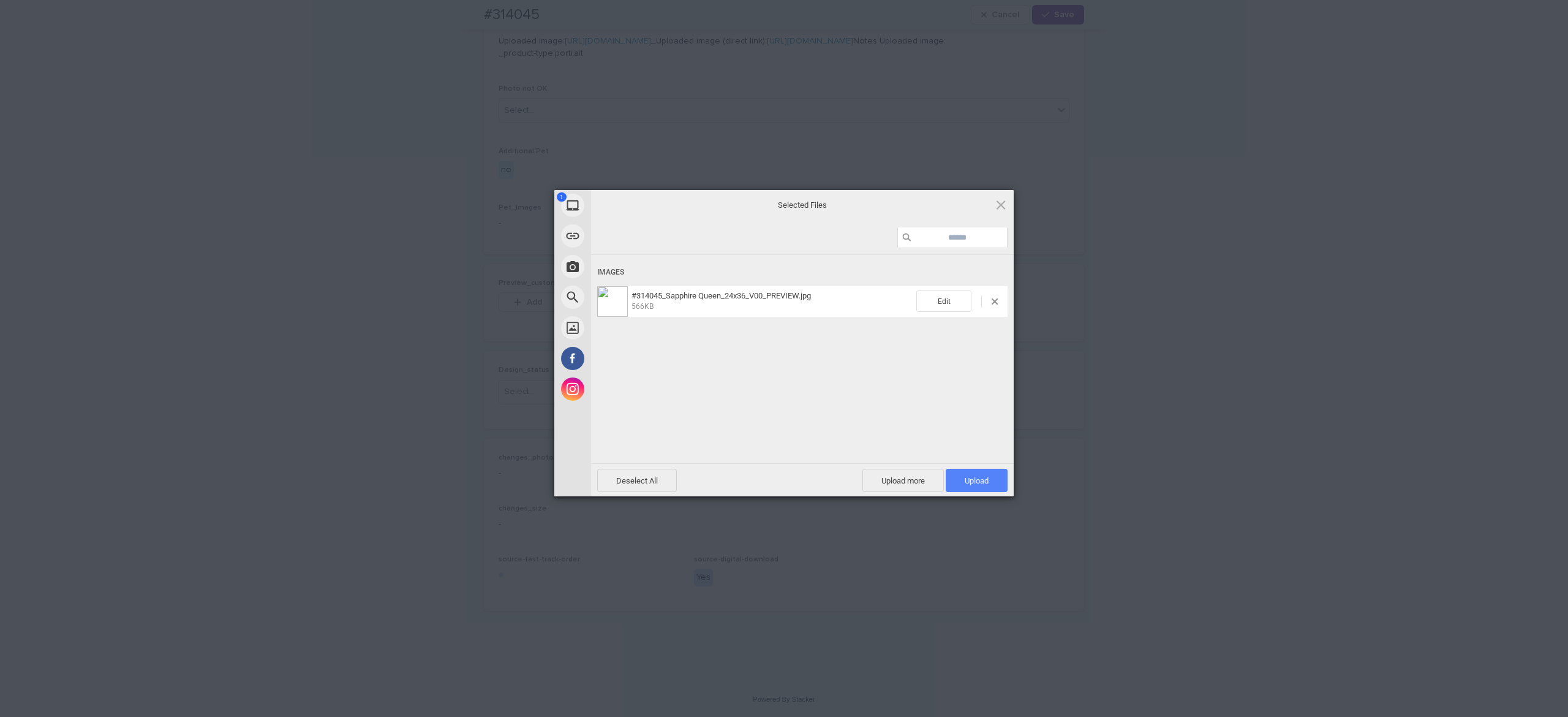
drag, startPoint x: 969, startPoint y: 480, endPoint x: 951, endPoint y: 468, distance: 21.6
click at [969, 479] on span "Upload 1" at bounding box center [976, 480] width 24 height 9
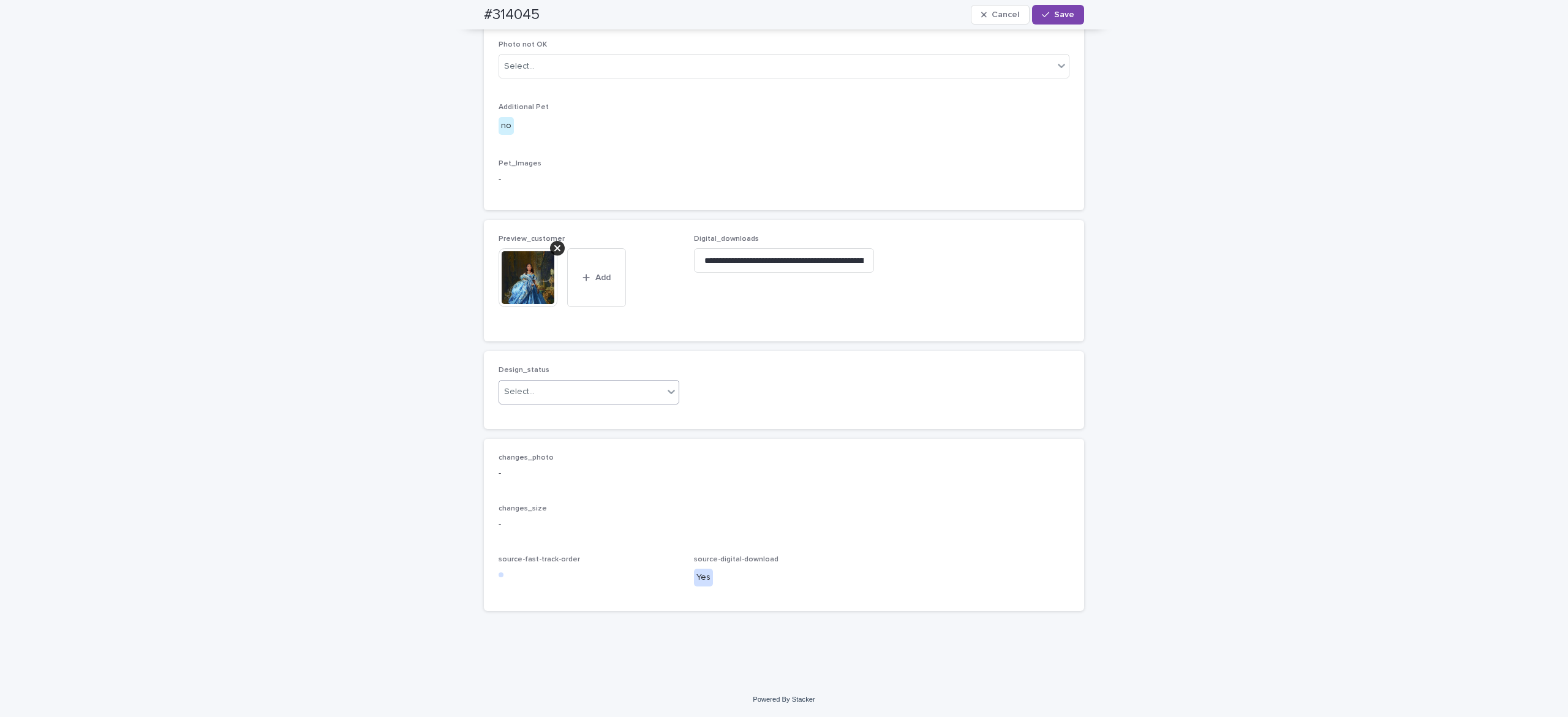
click at [554, 402] on div "Select..." at bounding box center [581, 391] width 164 height 20
drag, startPoint x: 554, startPoint y: 453, endPoint x: 546, endPoint y: 435, distance: 19.7
click at [554, 453] on div "Uploaded" at bounding box center [580, 456] width 180 height 21
click at [523, 307] on img at bounding box center [527, 277] width 59 height 59
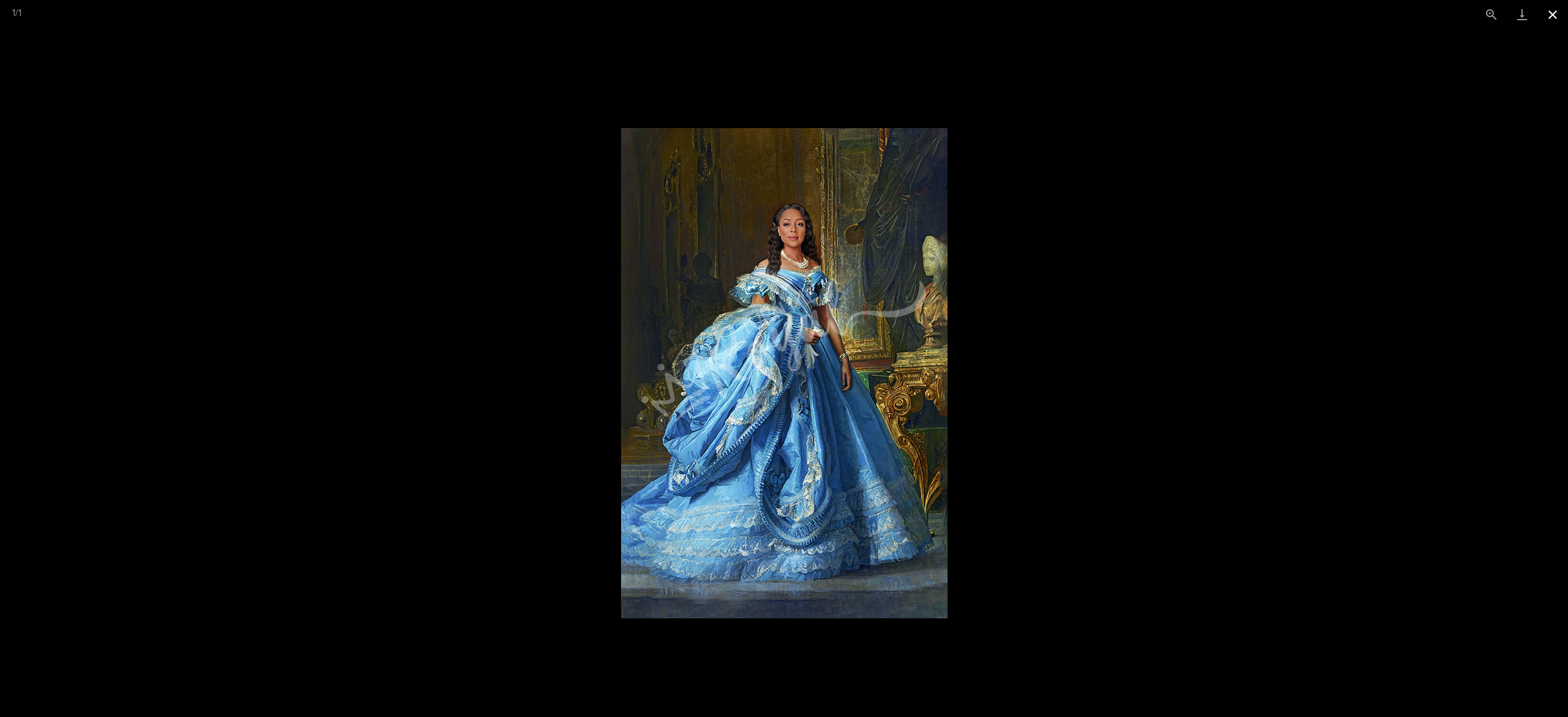
drag, startPoint x: 1556, startPoint y: 21, endPoint x: 1560, endPoint y: 26, distance: 6.4
click at [1556, 23] on button "Close gallery" at bounding box center [1553, 14] width 30 height 29
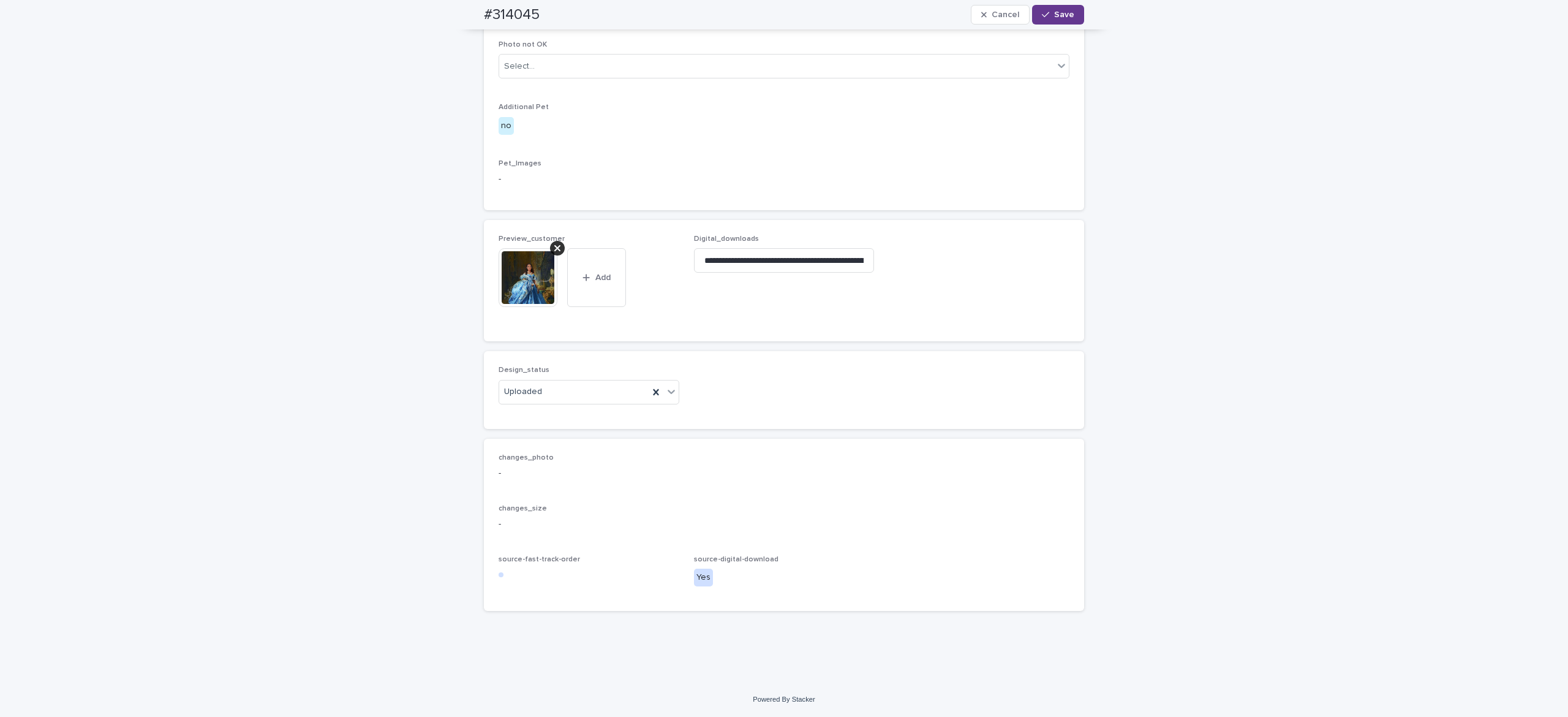
click at [1057, 17] on span "Save" at bounding box center [1064, 14] width 20 height 8
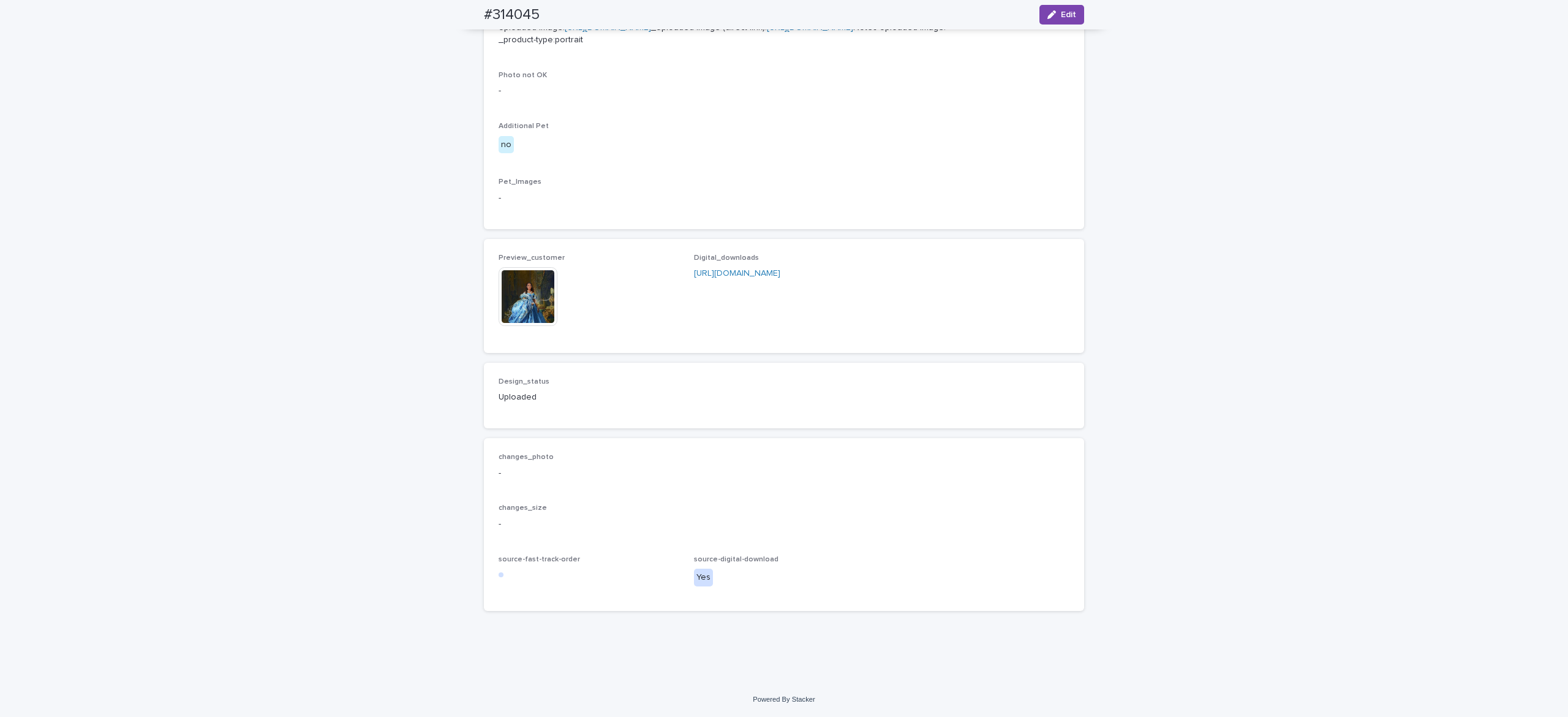
scroll to position [591, 0]
click at [516, 326] on img at bounding box center [527, 296] width 59 height 59
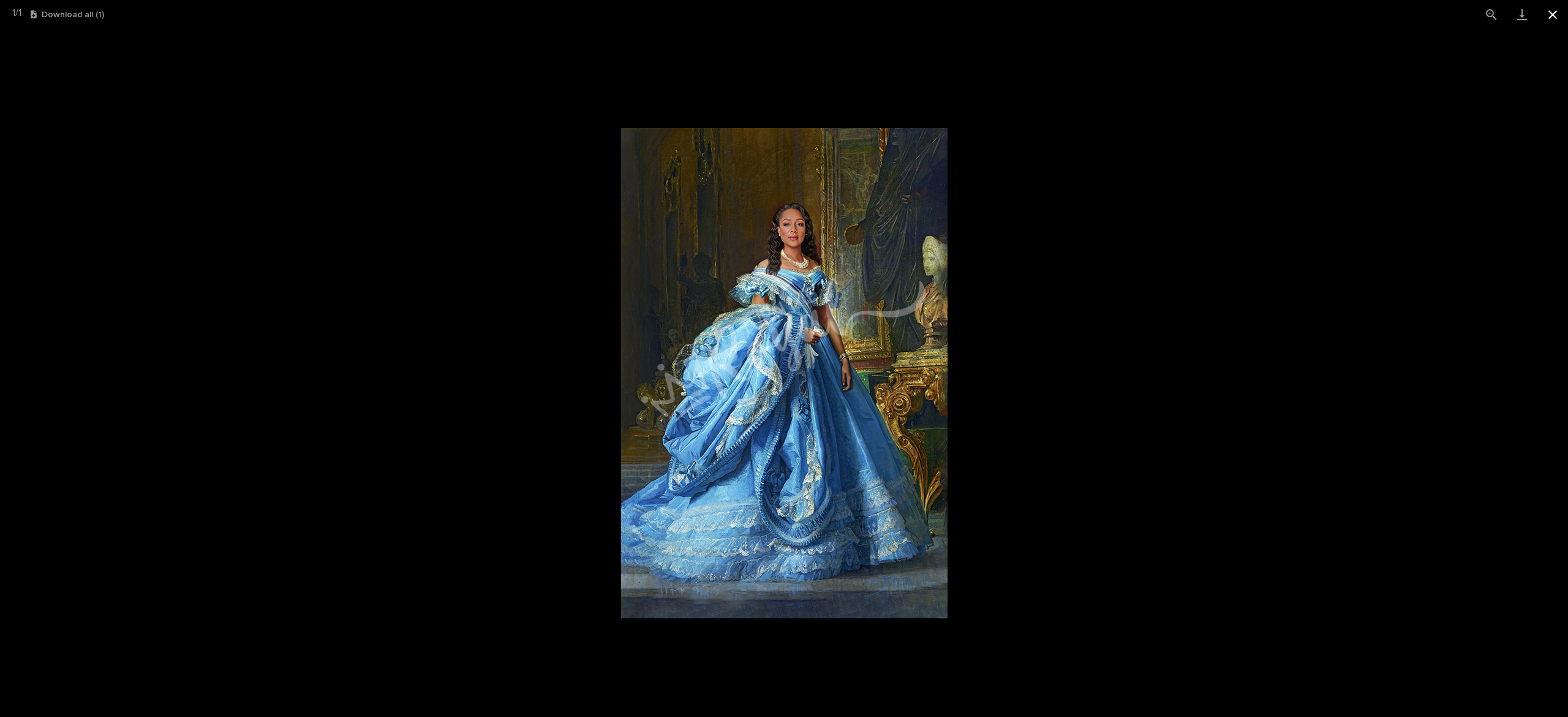
click at [1552, 19] on button "Close gallery" at bounding box center [1553, 14] width 30 height 29
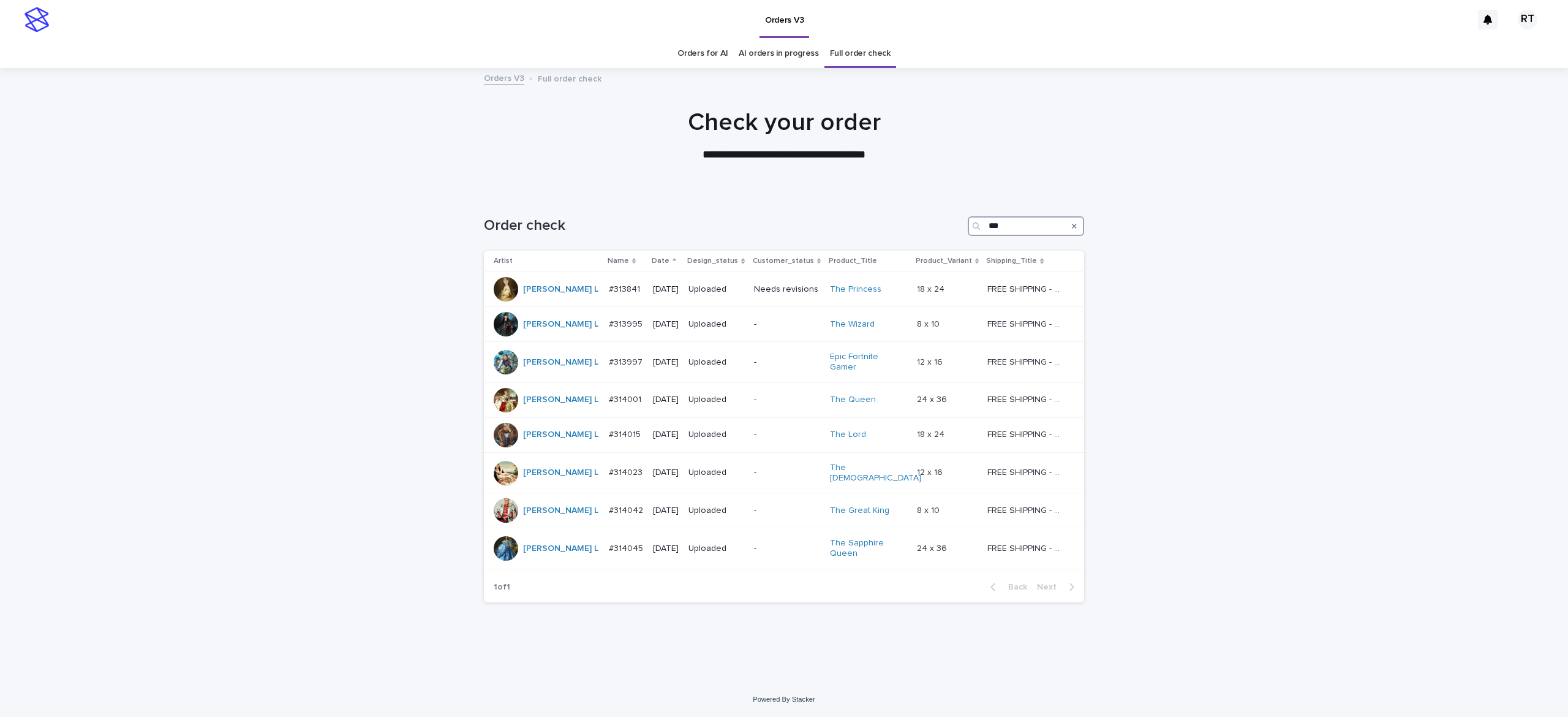
drag, startPoint x: 981, startPoint y: 230, endPoint x: 927, endPoint y: 225, distance: 54.2
click at [928, 227] on div "Order check ***" at bounding box center [784, 226] width 600 height 19
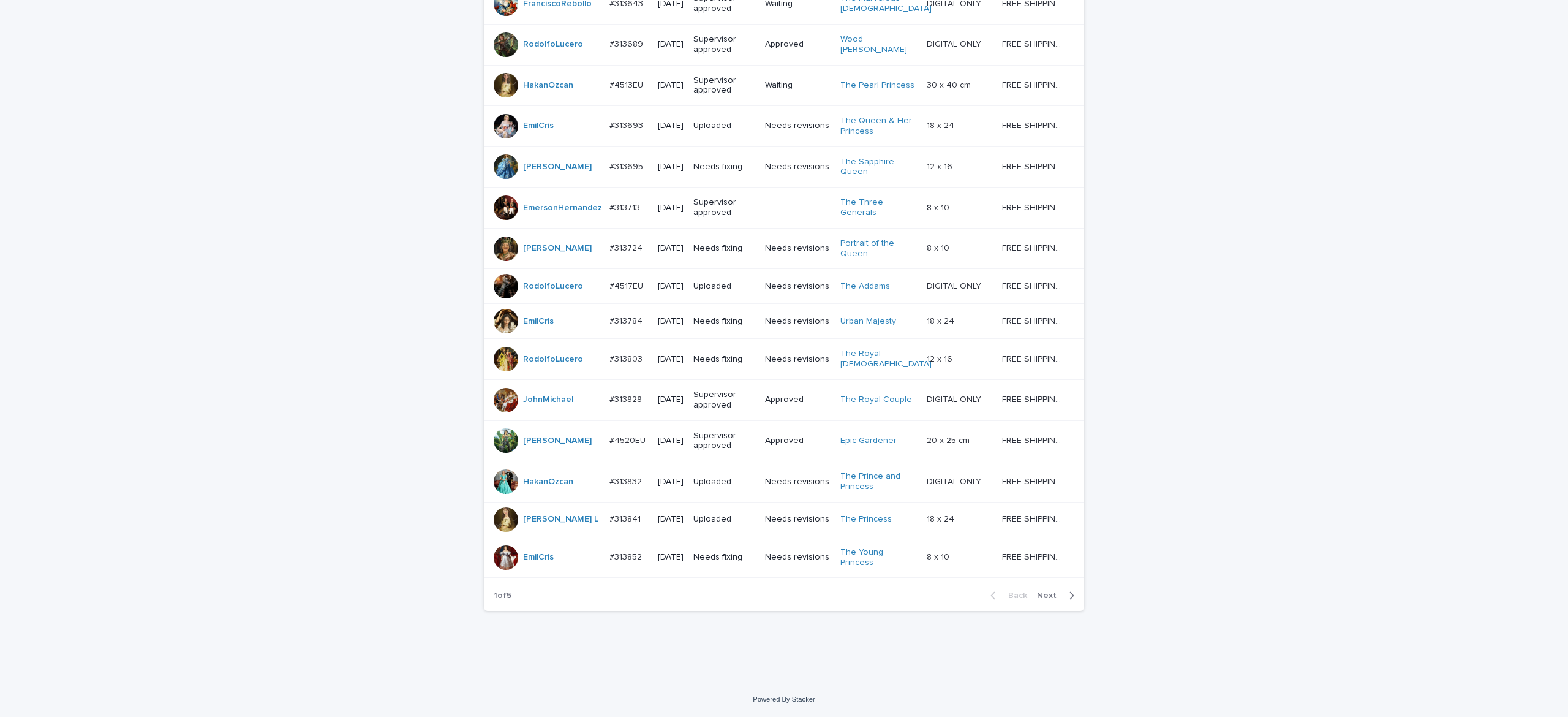
scroll to position [924, 0]
click at [1037, 595] on span "Next" at bounding box center [1050, 595] width 27 height 8
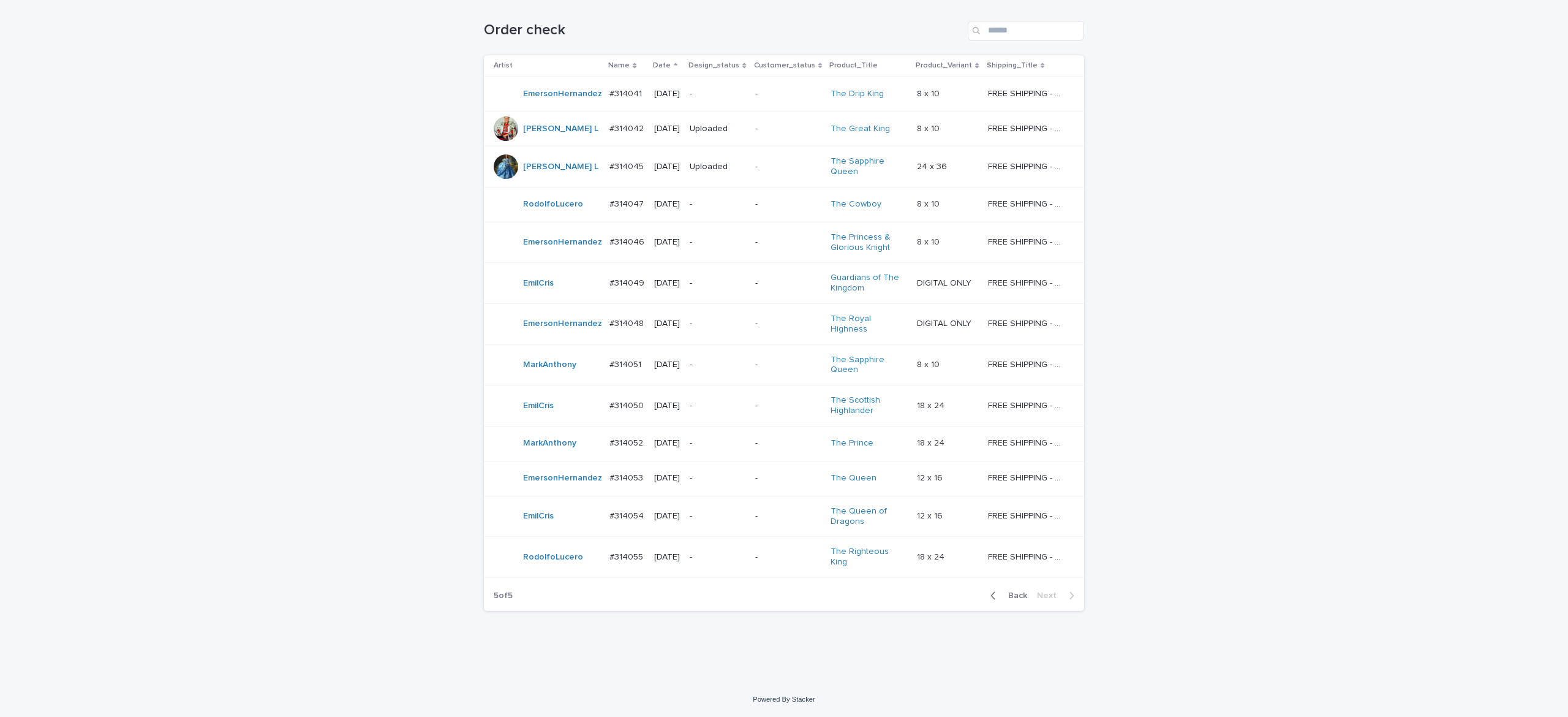
scroll to position [227, 0]
drag, startPoint x: 1010, startPoint y: 596, endPoint x: 1442, endPoint y: 539, distance: 435.7
click at [1010, 596] on span "Back" at bounding box center [1014, 595] width 26 height 8
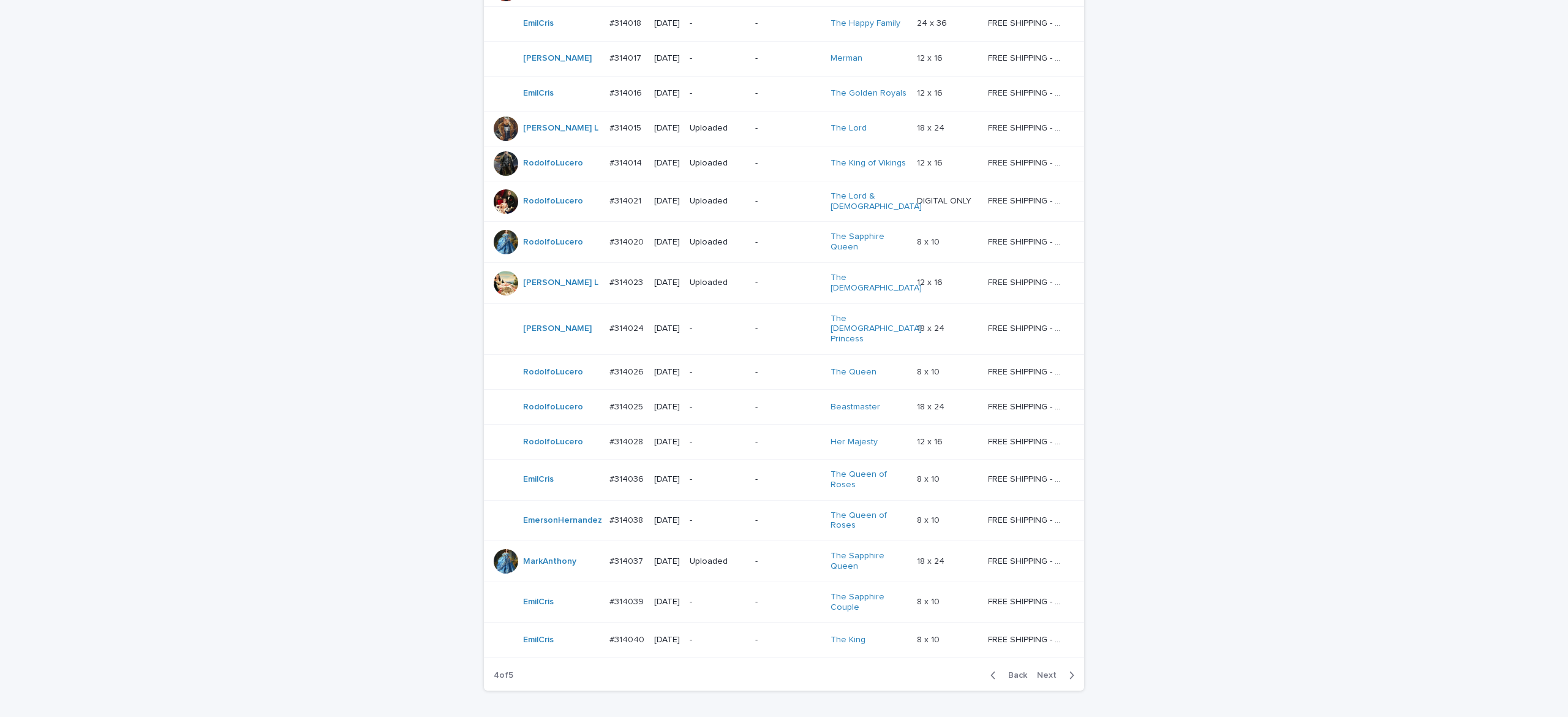
scroll to position [768, 0]
drag, startPoint x: 1032, startPoint y: 636, endPoint x: 1299, endPoint y: 556, distance: 278.7
click at [1037, 673] on span "Next" at bounding box center [1050, 677] width 27 height 8
